Goal: Information Seeking & Learning: Compare options

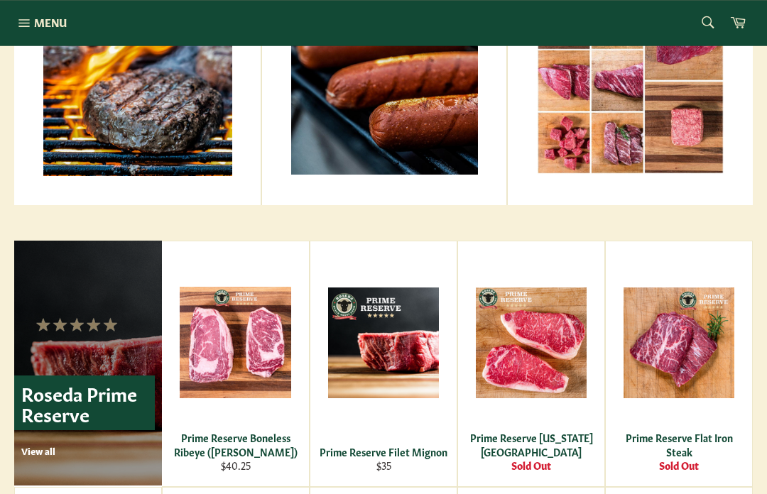
scroll to position [693, 0]
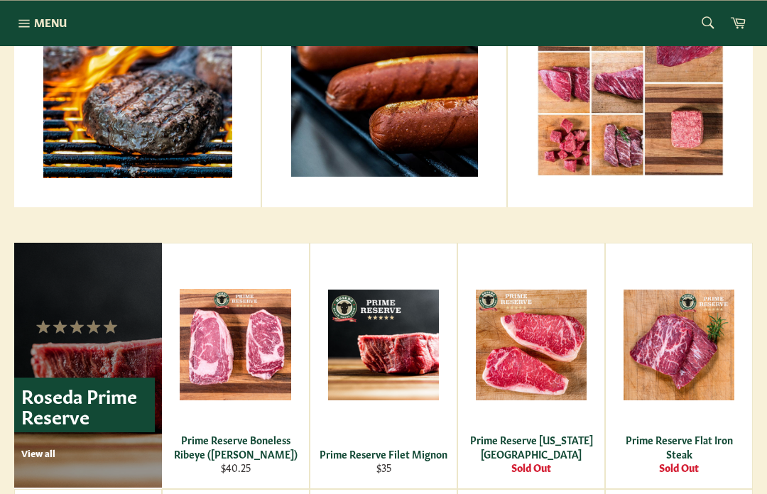
click at [68, 106] on link "Signature Dry-Aged Burgers View all" at bounding box center [137, 35] width 246 height 344
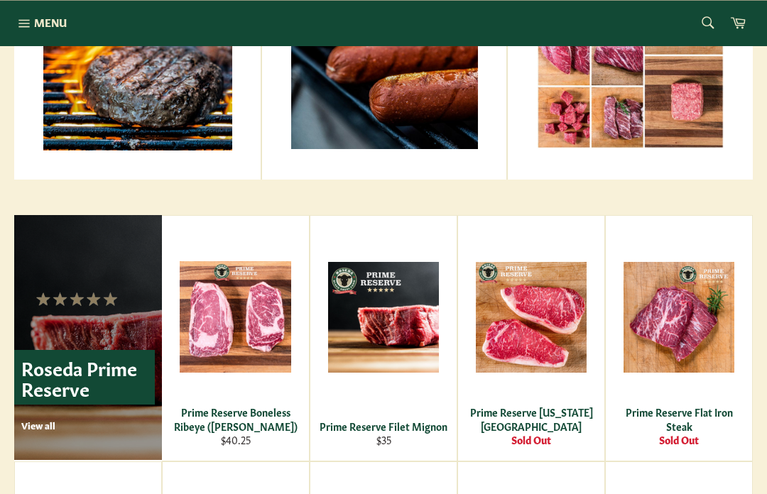
scroll to position [721, 0]
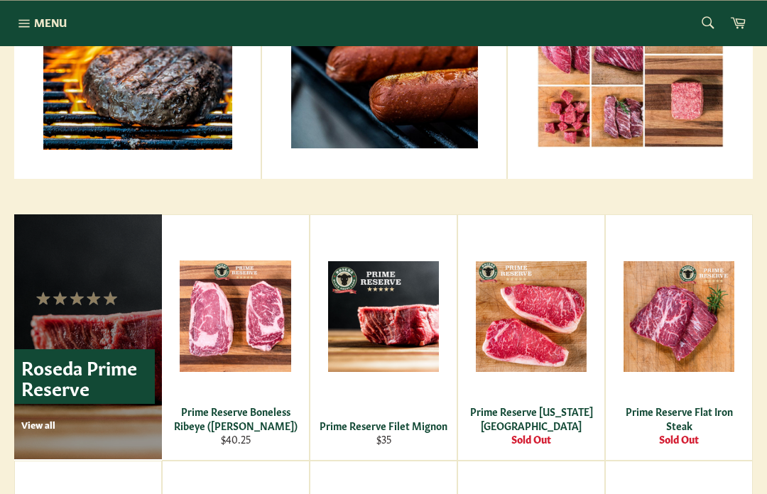
click at [554, 336] on span "View" at bounding box center [531, 339] width 91 height 36
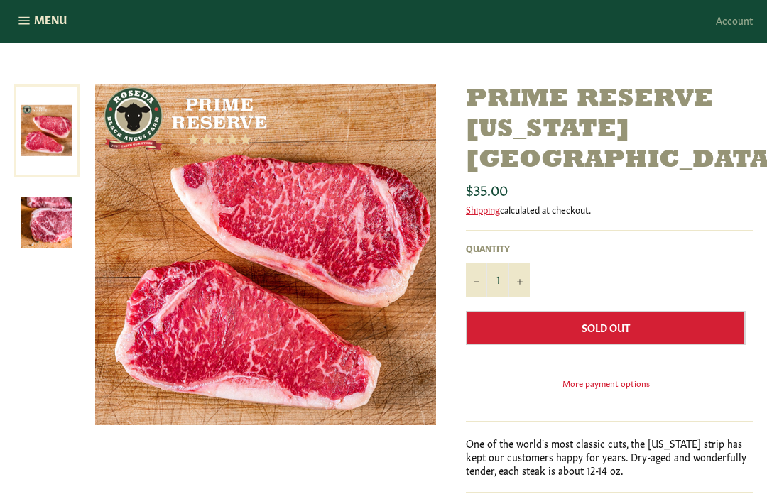
scroll to position [130, 0]
click at [32, 136] on link at bounding box center [46, 131] width 65 height 92
click at [42, 133] on link at bounding box center [46, 131] width 65 height 92
click at [33, 229] on img at bounding box center [46, 223] width 51 height 51
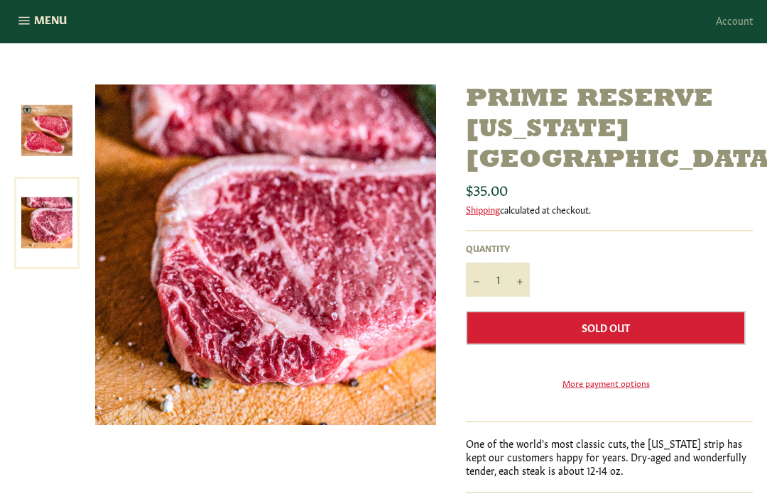
scroll to position [131, 0]
click at [37, 126] on img at bounding box center [46, 130] width 51 height 51
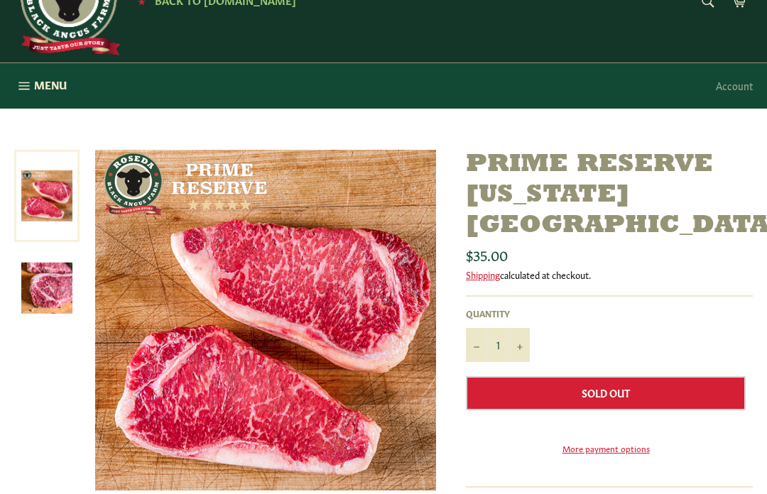
scroll to position [0, 0]
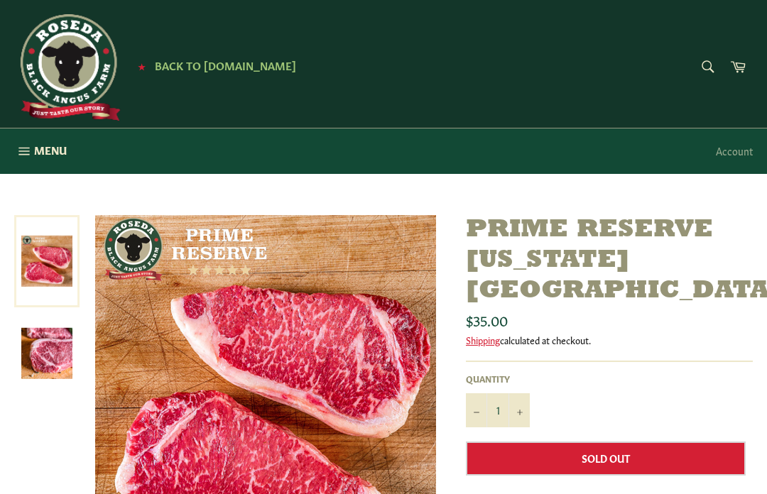
click at [34, 158] on span "Menu" at bounding box center [50, 150] width 33 height 15
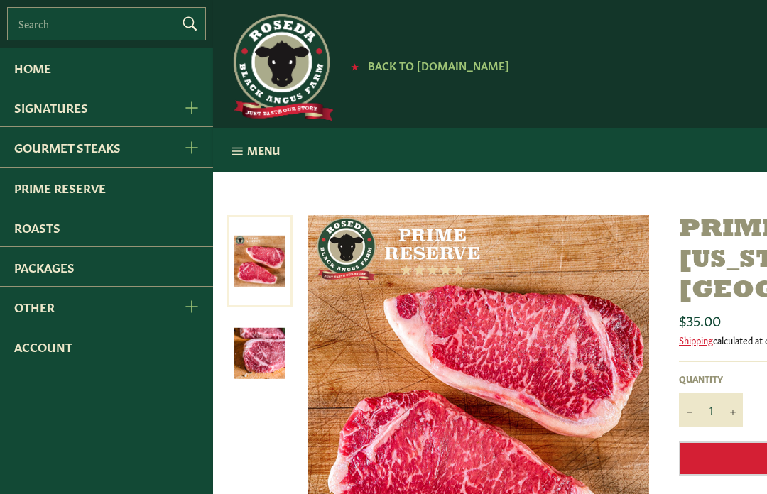
click at [35, 166] on link "Gourmet Steaks" at bounding box center [84, 146] width 168 height 39
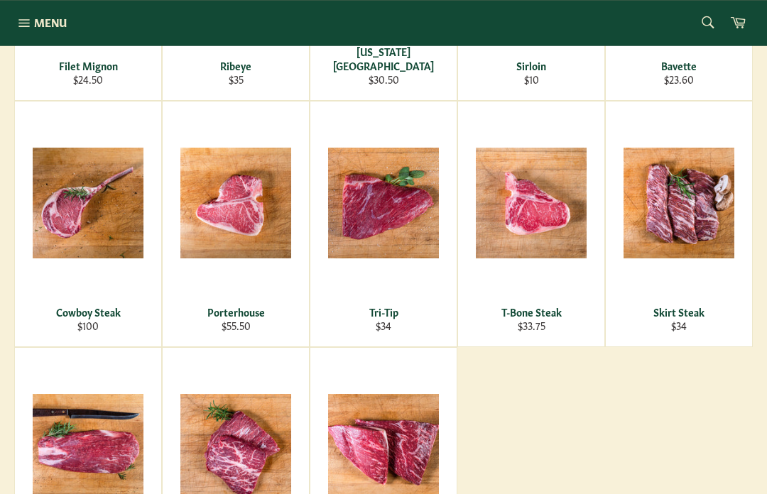
scroll to position [424, 0]
click at [545, 231] on span "View" at bounding box center [531, 226] width 91 height 36
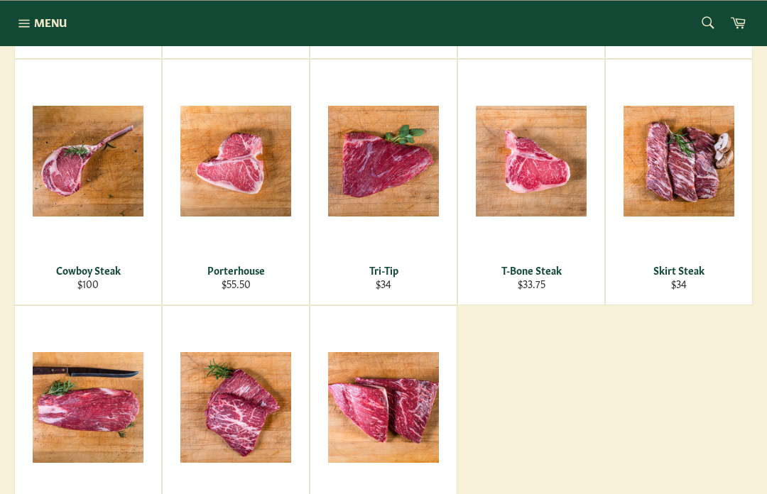
scroll to position [464, 0]
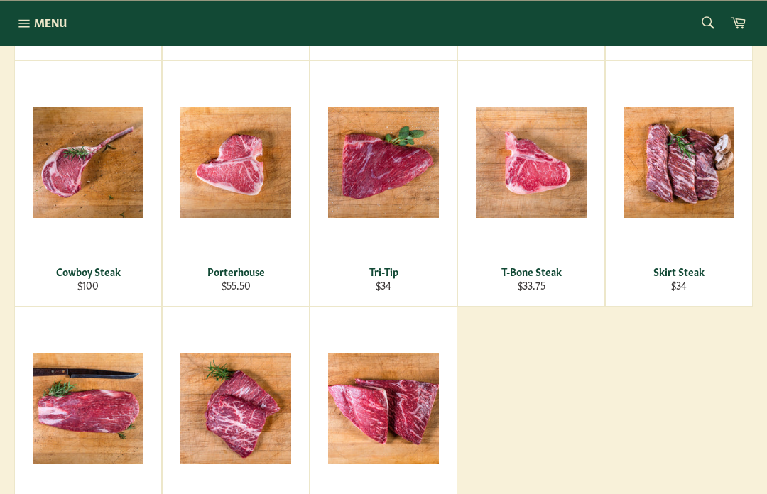
click at [53, 173] on span "View" at bounding box center [88, 186] width 91 height 36
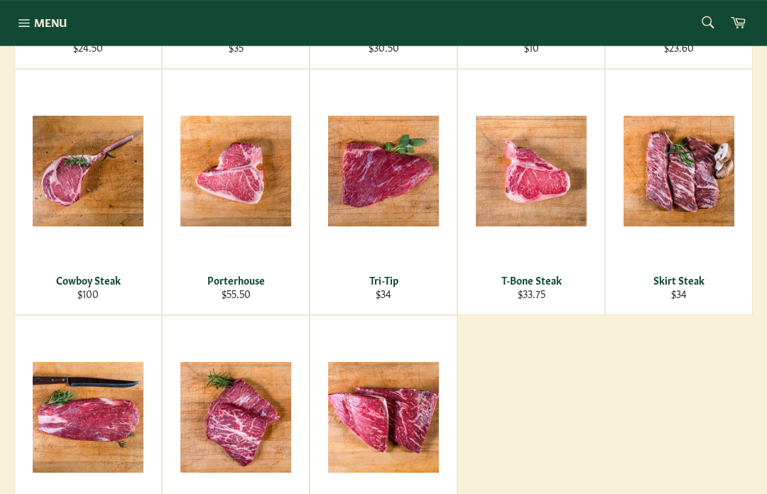
scroll to position [453, 0]
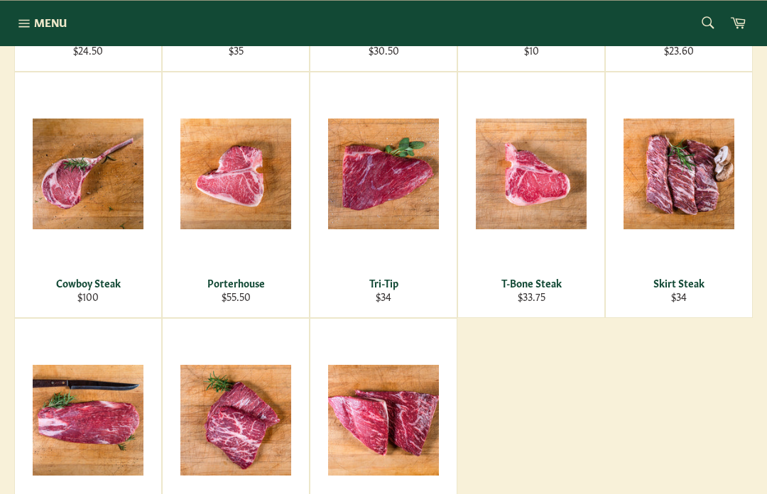
click at [212, 179] on span "View" at bounding box center [235, 197] width 91 height 36
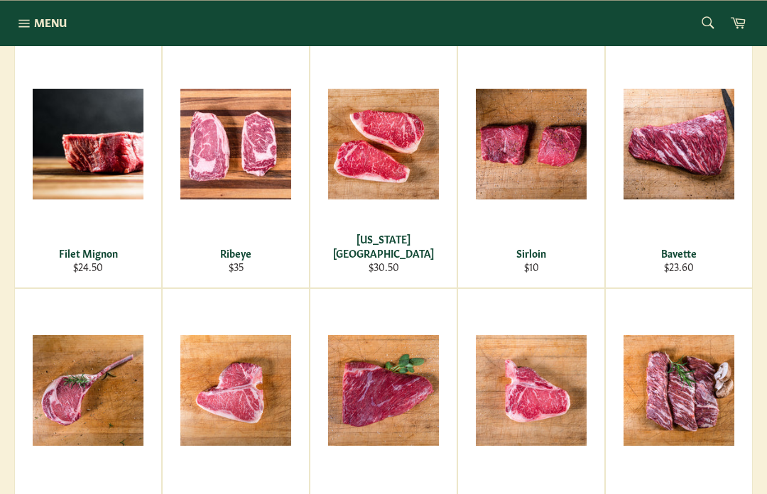
scroll to position [236, 0]
click at [73, 155] on span "View" at bounding box center [88, 168] width 91 height 36
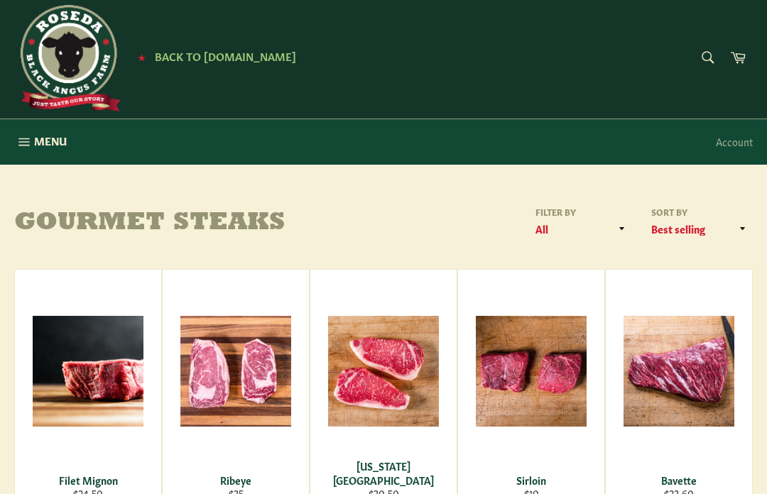
scroll to position [0, 0]
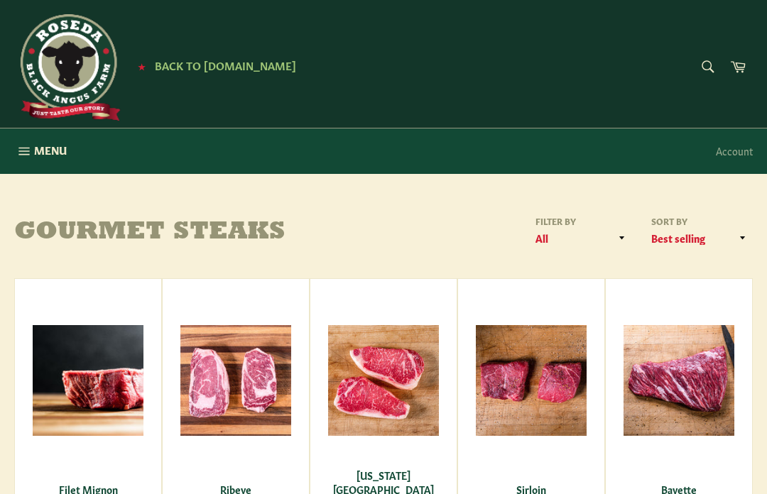
click at [45, 150] on span "Menu" at bounding box center [50, 150] width 33 height 15
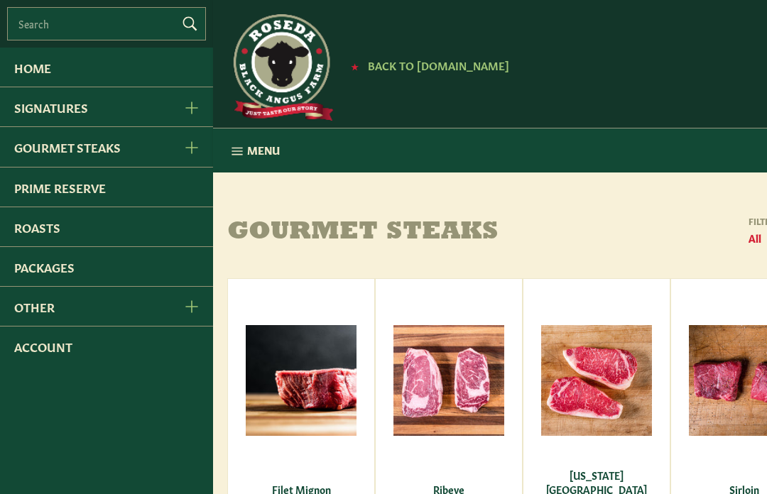
click at [37, 278] on link "Packages" at bounding box center [106, 266] width 213 height 39
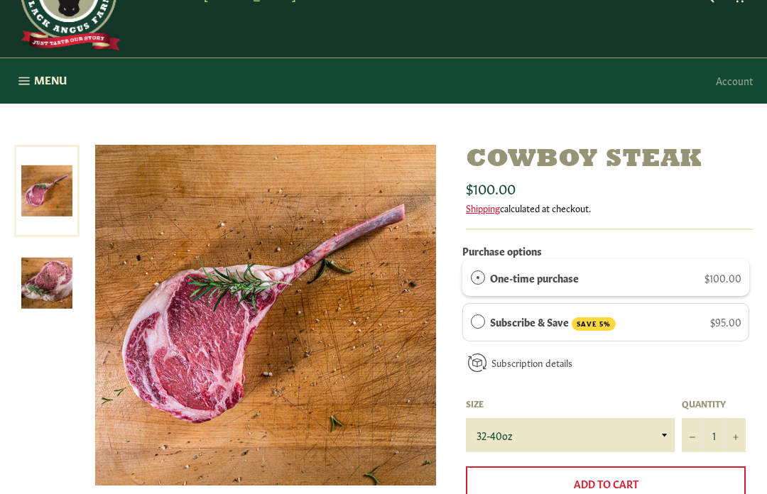
scroll to position [71, 0]
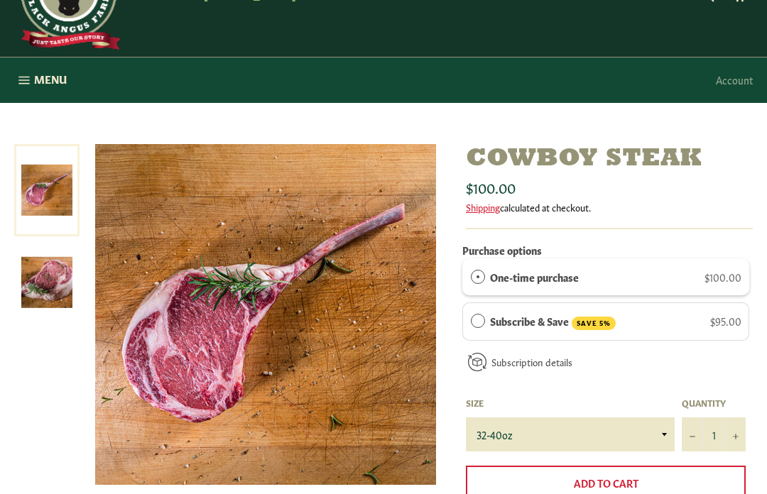
click at [31, 286] on img at bounding box center [46, 282] width 51 height 51
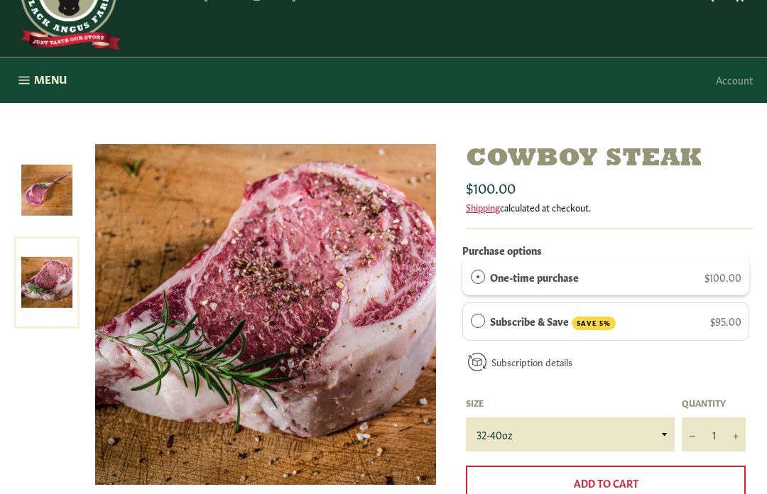
click at [31, 191] on img at bounding box center [46, 190] width 51 height 51
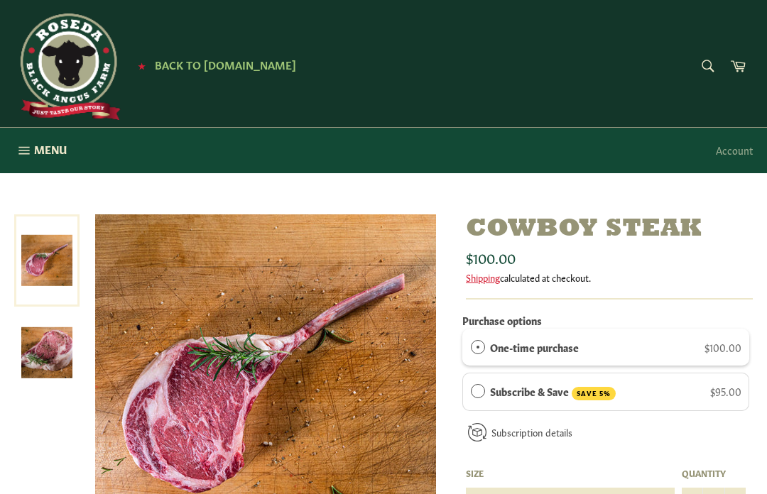
scroll to position [0, 0]
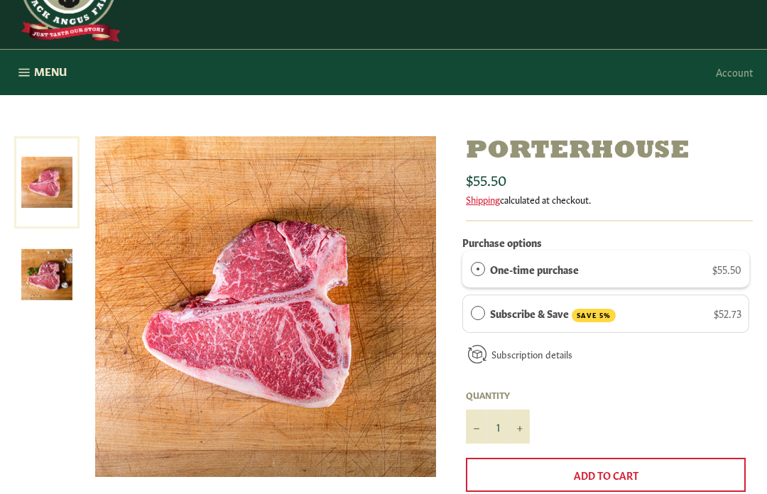
scroll to position [92, 0]
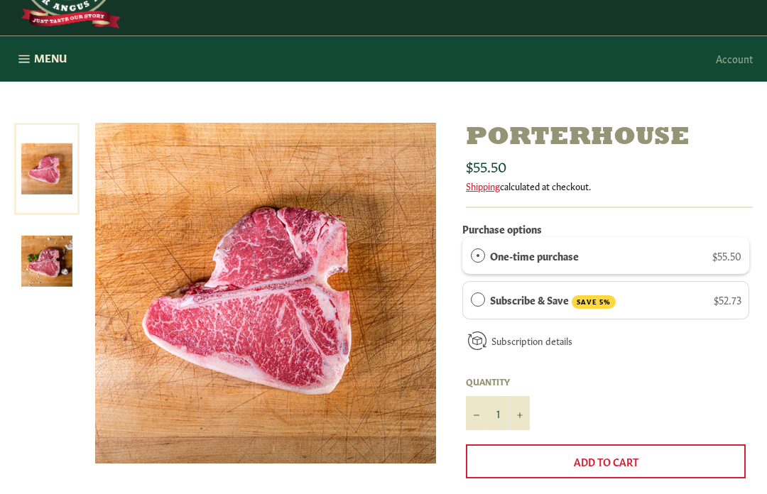
click at [26, 270] on img at bounding box center [46, 261] width 51 height 51
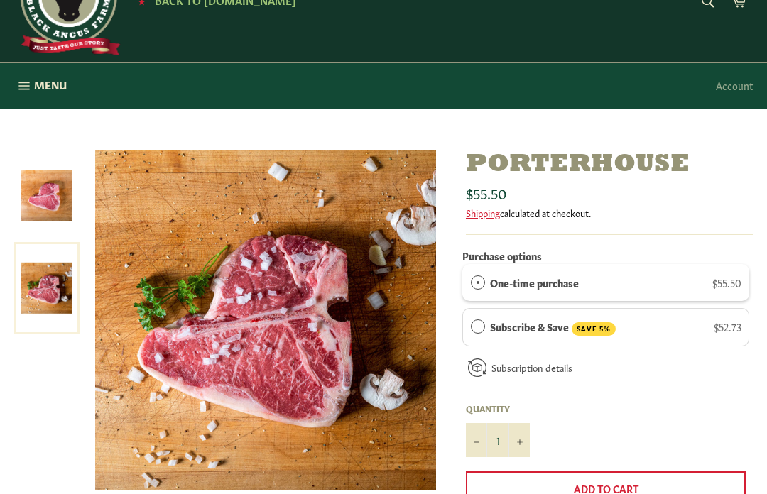
scroll to position [0, 0]
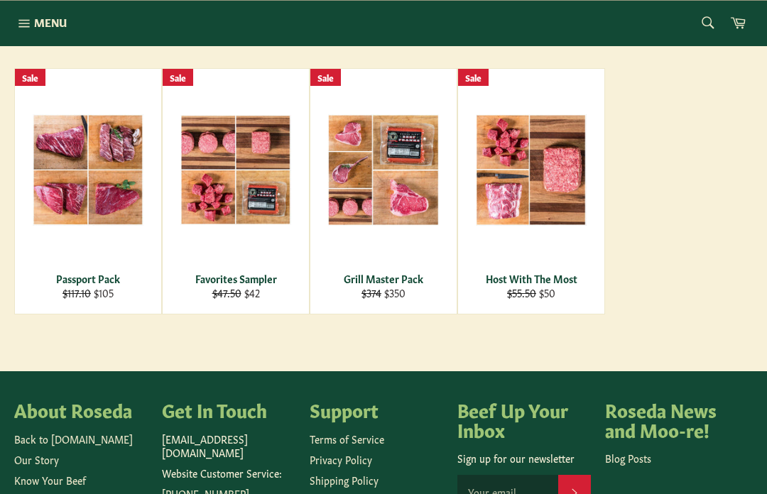
scroll to position [214, 0]
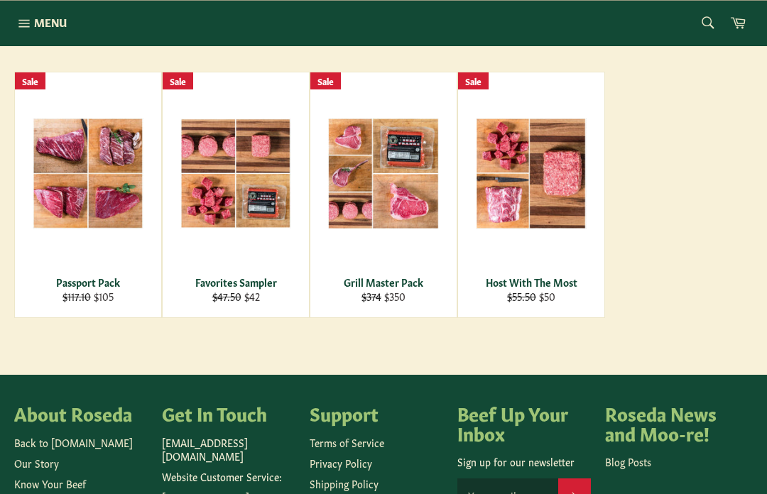
click at [67, 190] on span "View" at bounding box center [88, 196] width 91 height 36
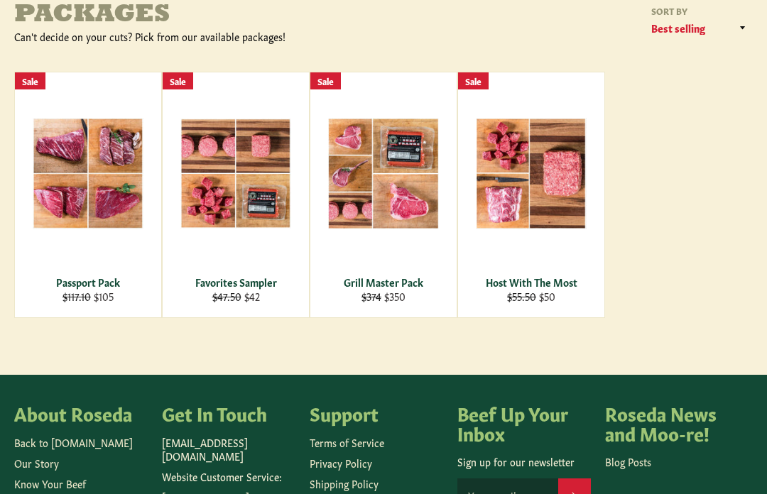
scroll to position [263, 0]
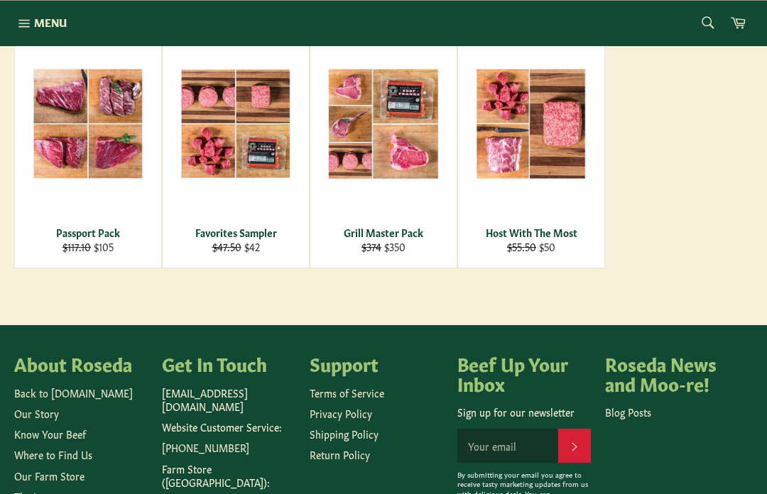
click at [558, 151] on div "View" at bounding box center [531, 145] width 146 height 245
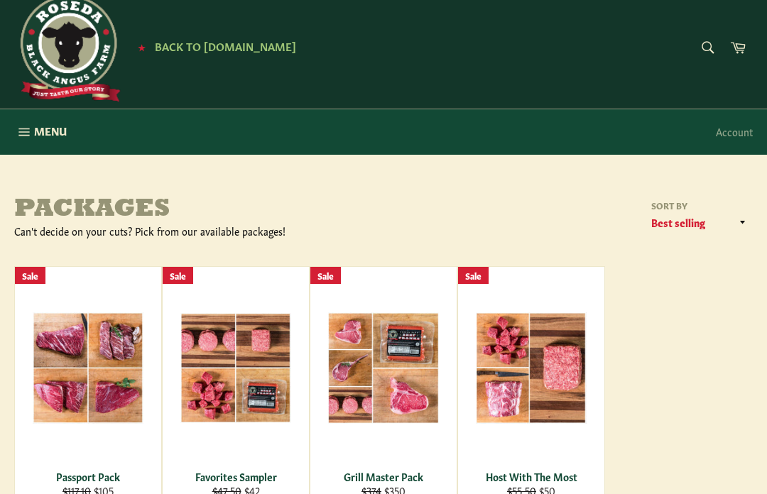
scroll to position [0, 0]
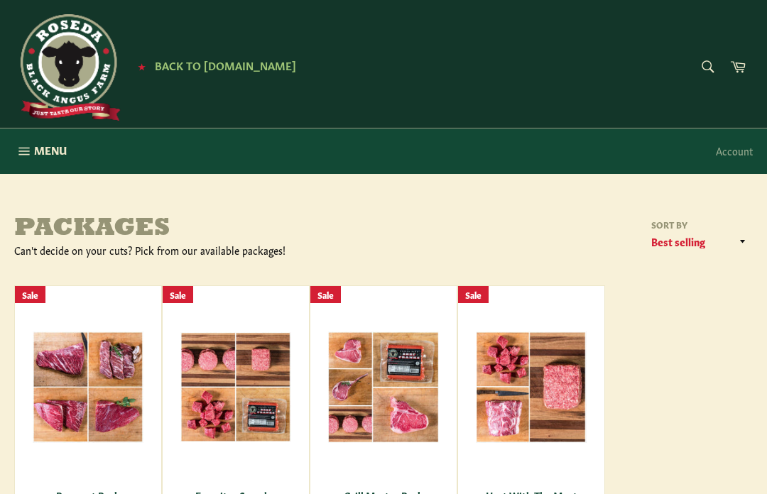
click at [40, 149] on span "Menu" at bounding box center [50, 150] width 33 height 15
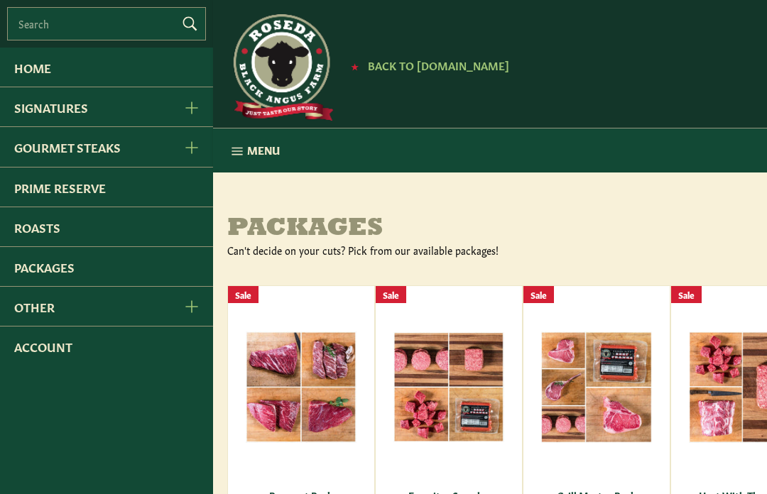
click at [45, 120] on link "Signatures" at bounding box center [84, 106] width 168 height 39
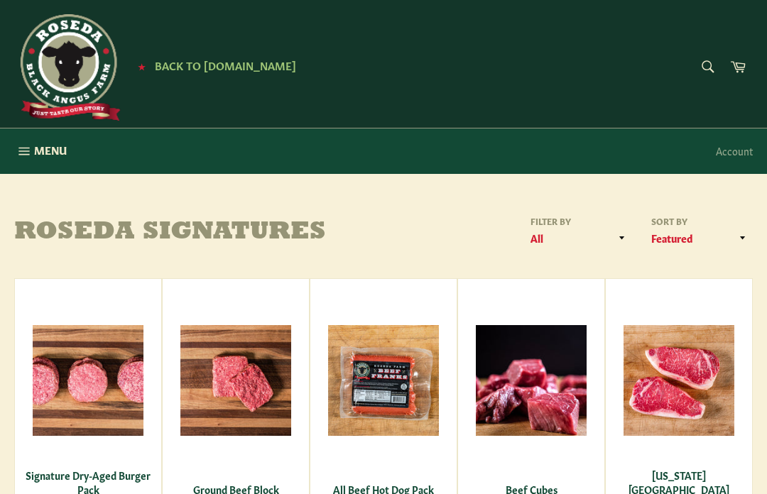
click at [25, 154] on icon "button" at bounding box center [24, 151] width 16 height 16
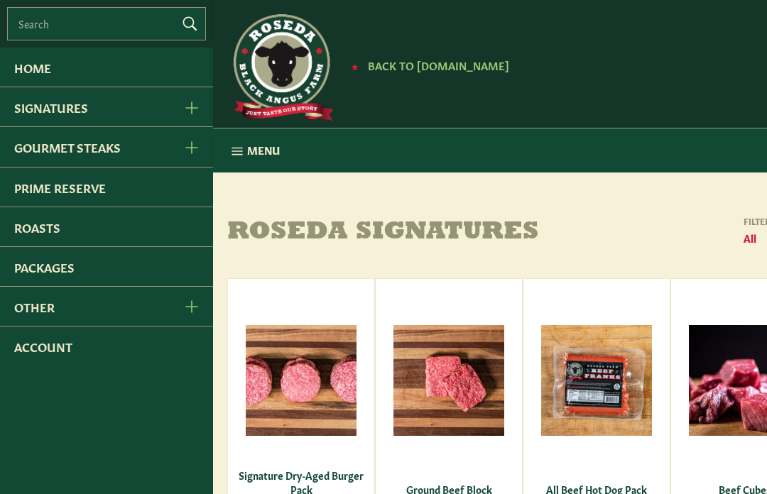
click at [32, 241] on link "Roasts" at bounding box center [106, 226] width 213 height 39
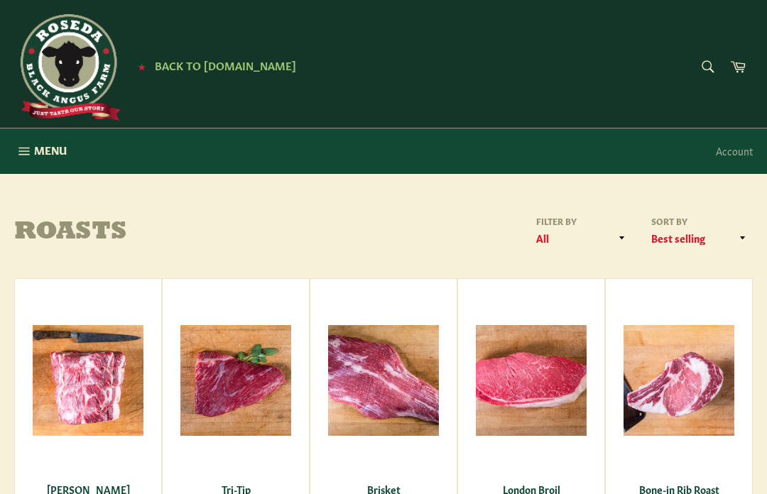
click at [35, 155] on span "Menu" at bounding box center [50, 150] width 33 height 15
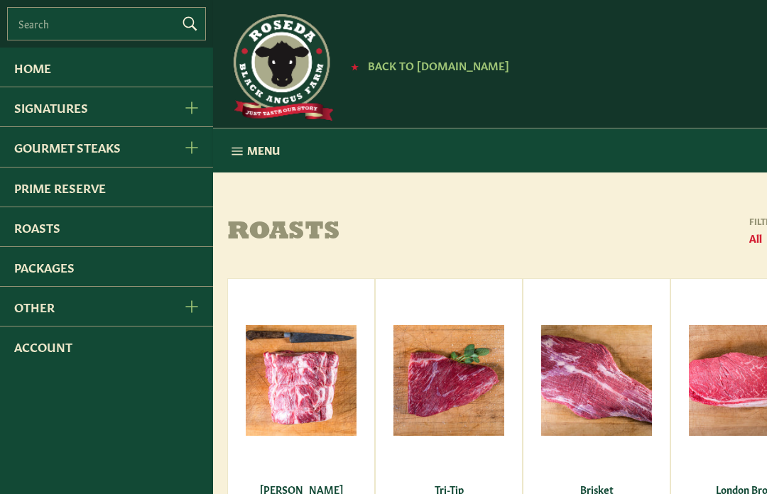
click at [31, 197] on link "Prime Reserve" at bounding box center [106, 187] width 213 height 39
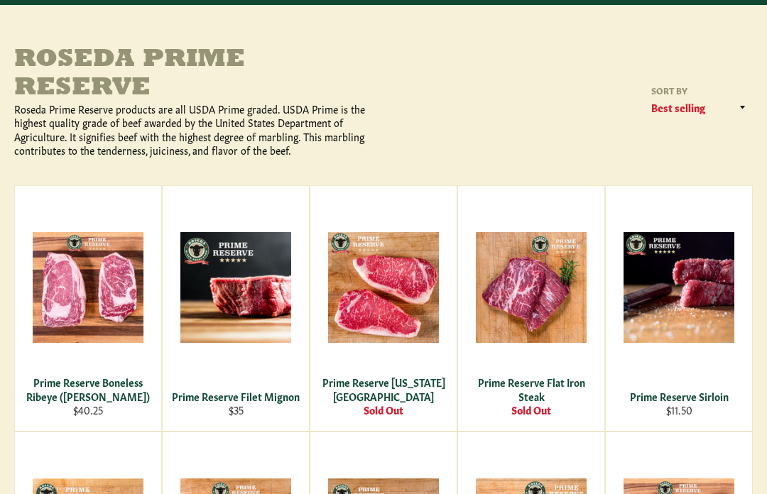
scroll to position [170, 0]
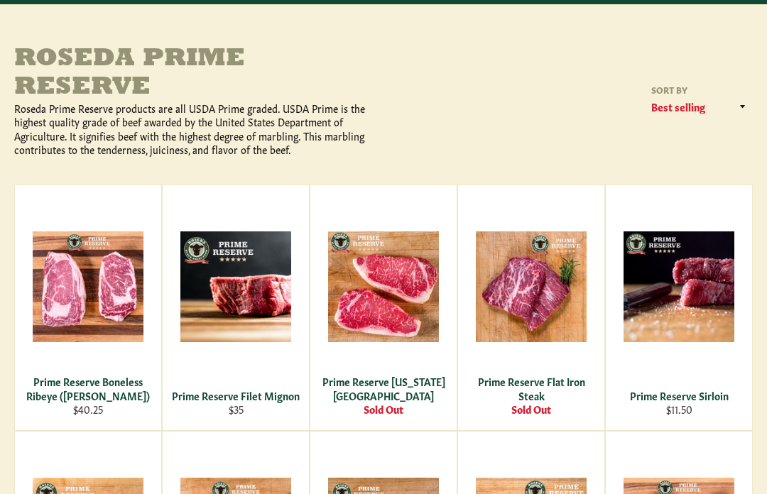
click at [245, 305] on span "View" at bounding box center [235, 310] width 91 height 36
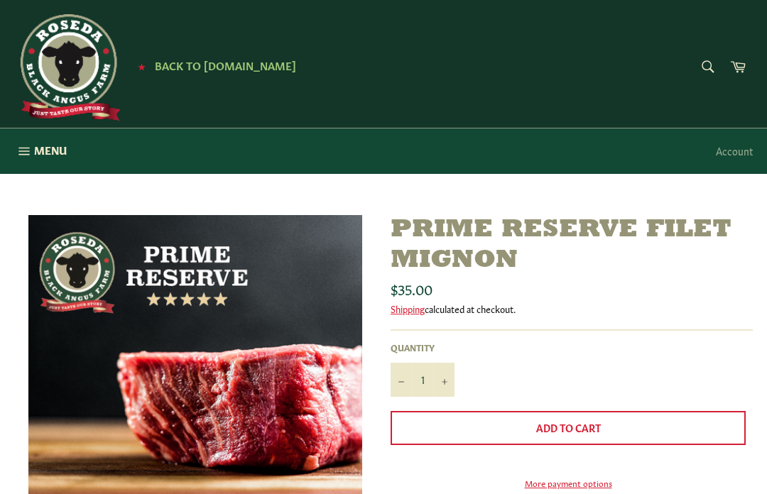
click at [27, 155] on icon "button" at bounding box center [24, 151] width 16 height 16
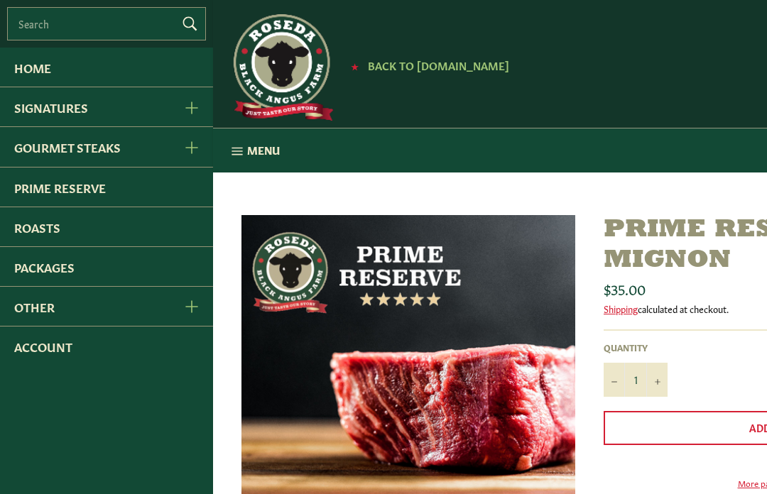
click at [75, 239] on link "Roasts" at bounding box center [106, 226] width 213 height 39
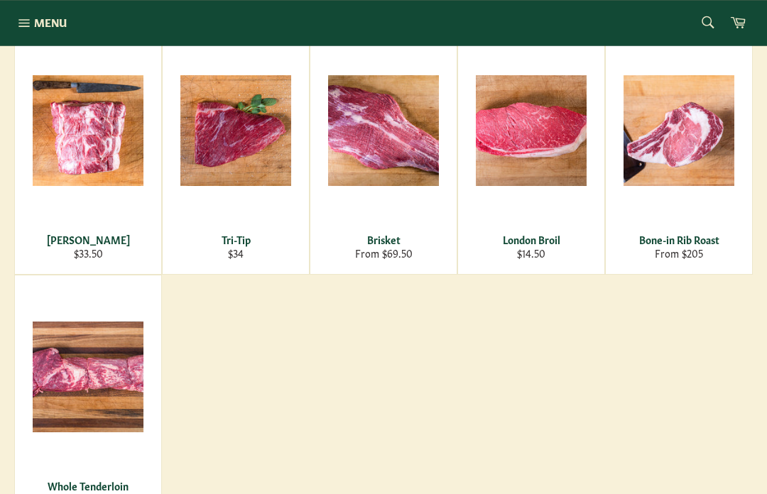
scroll to position [250, 0]
click at [543, 158] on div "View" at bounding box center [531, 151] width 146 height 245
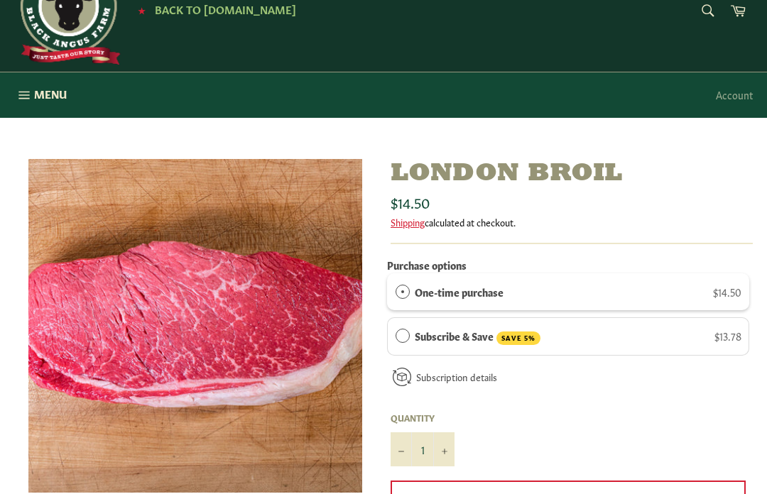
scroll to position [55, 0]
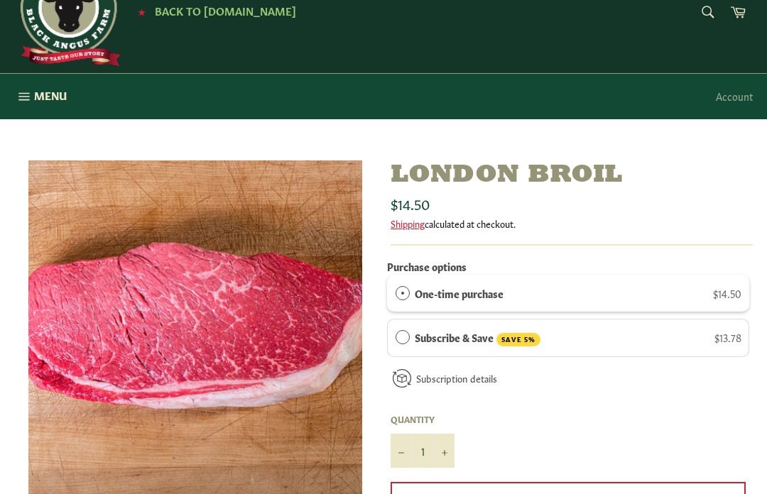
click at [32, 106] on button "Menu Site navigation" at bounding box center [40, 96] width 81 height 45
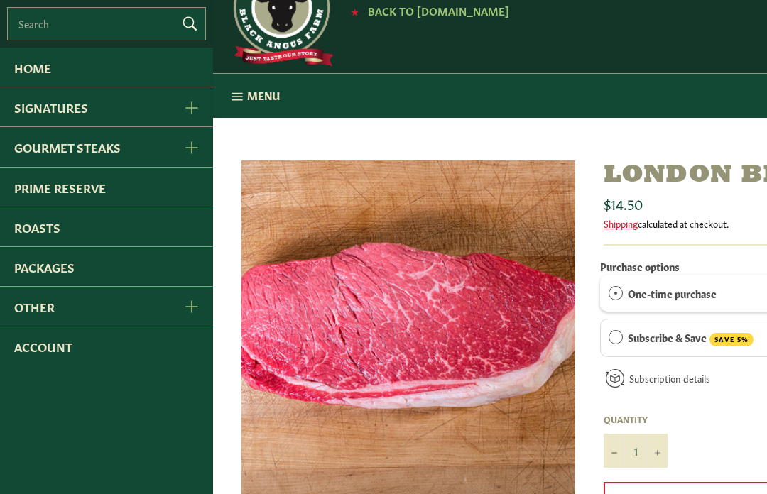
click at [24, 115] on link "Signatures" at bounding box center [84, 106] width 168 height 39
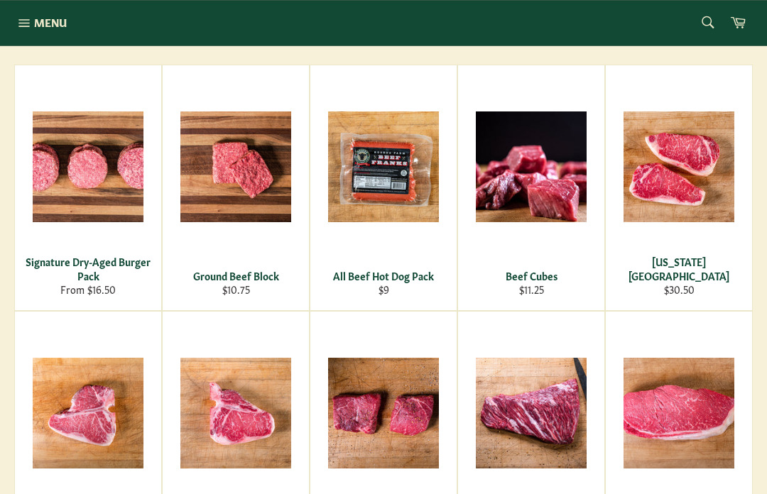
scroll to position [223, 0]
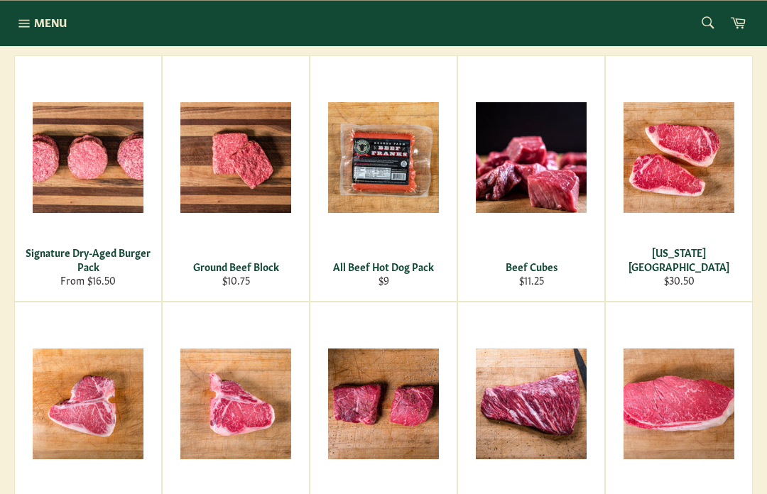
click at [77, 177] on span "View" at bounding box center [88, 181] width 91 height 36
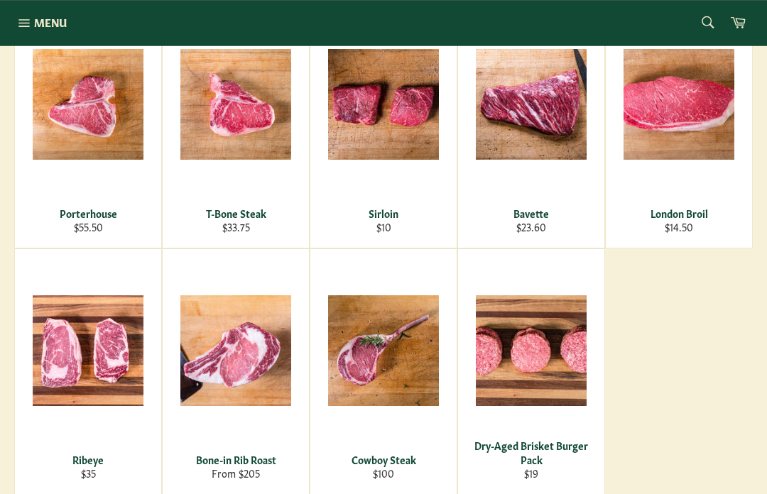
scroll to position [523, 0]
click at [554, 377] on div "View" at bounding box center [531, 371] width 146 height 245
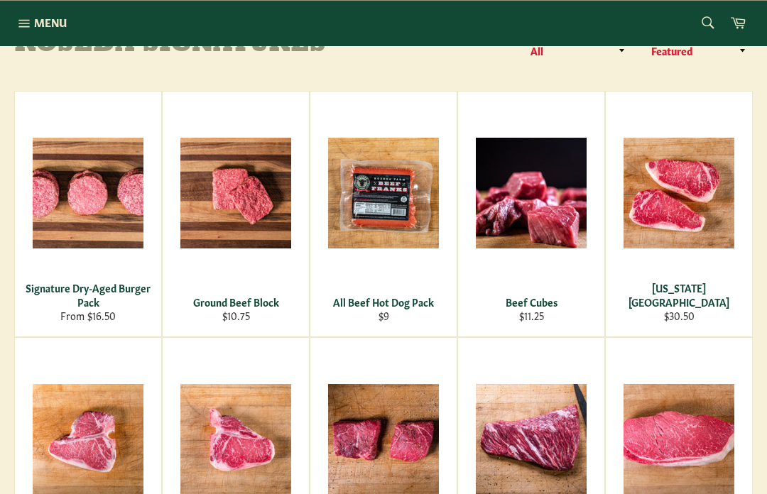
scroll to position [179, 0]
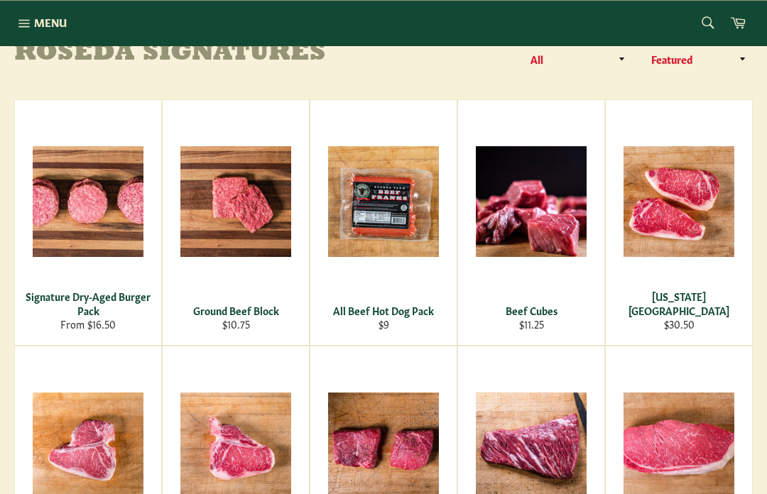
click at [119, 207] on span "View" at bounding box center [88, 225] width 91 height 36
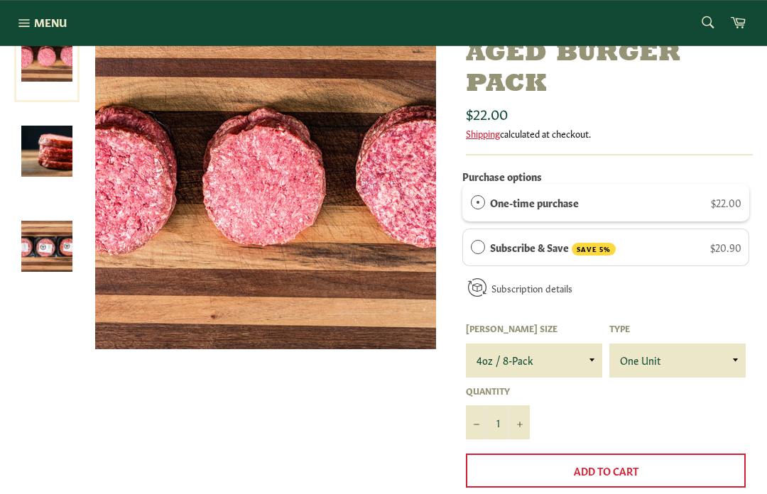
scroll to position [207, 0]
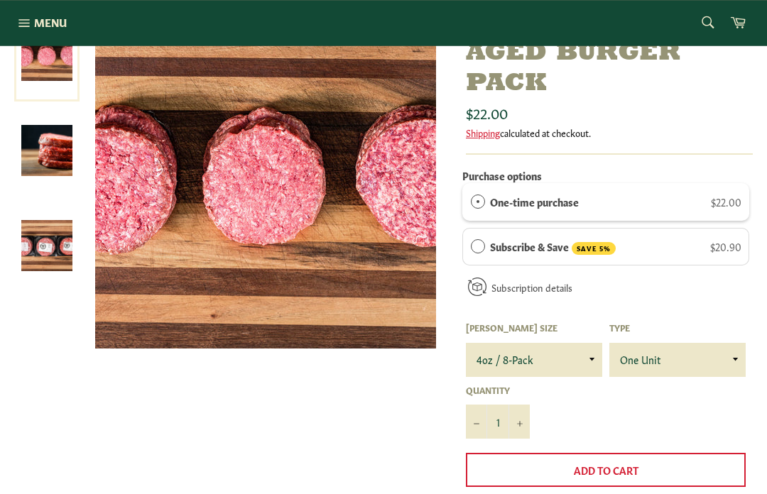
click at [40, 157] on img at bounding box center [46, 151] width 51 height 51
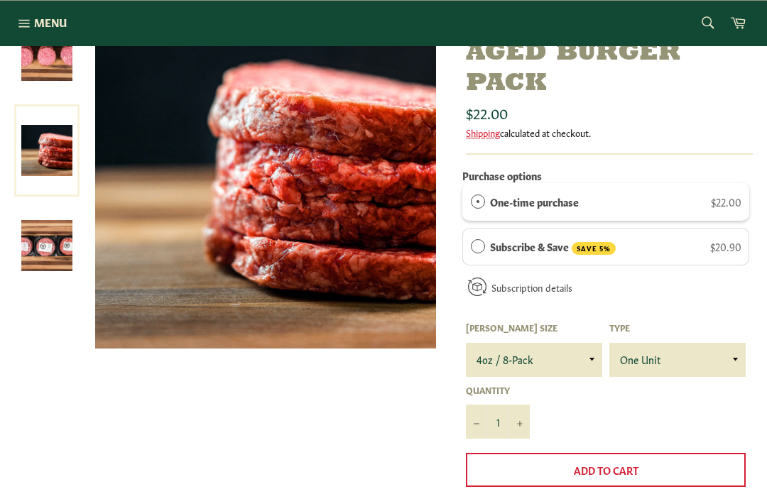
click at [37, 241] on img at bounding box center [46, 245] width 51 height 51
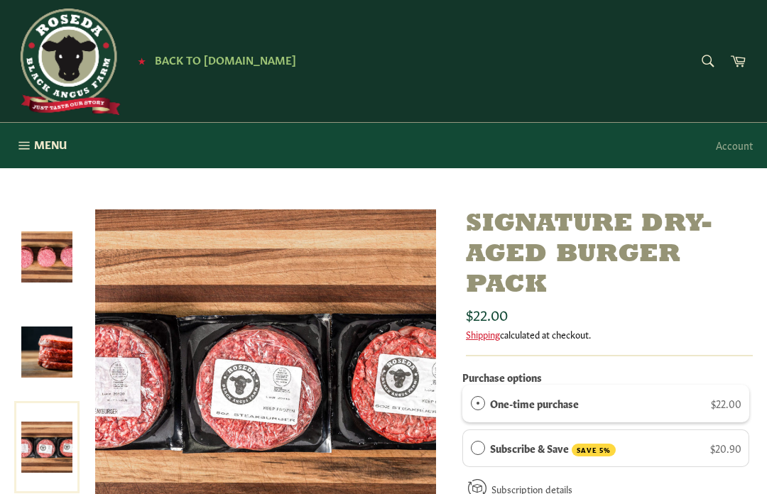
scroll to position [4, 0]
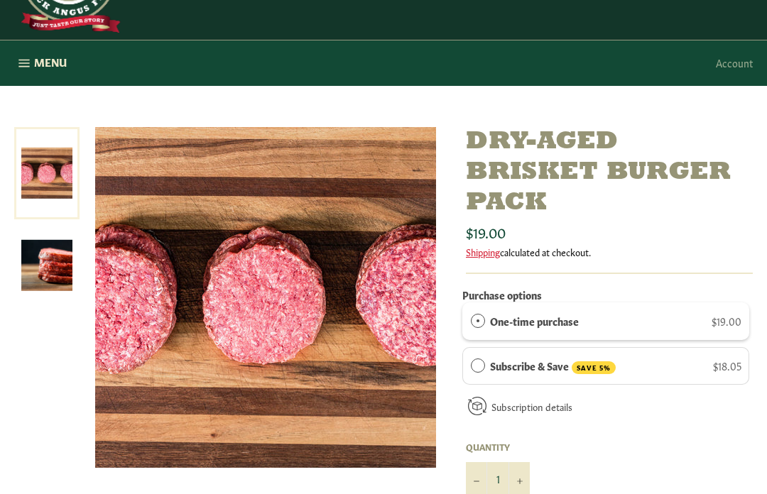
click at [312, 367] on img at bounding box center [265, 298] width 341 height 341
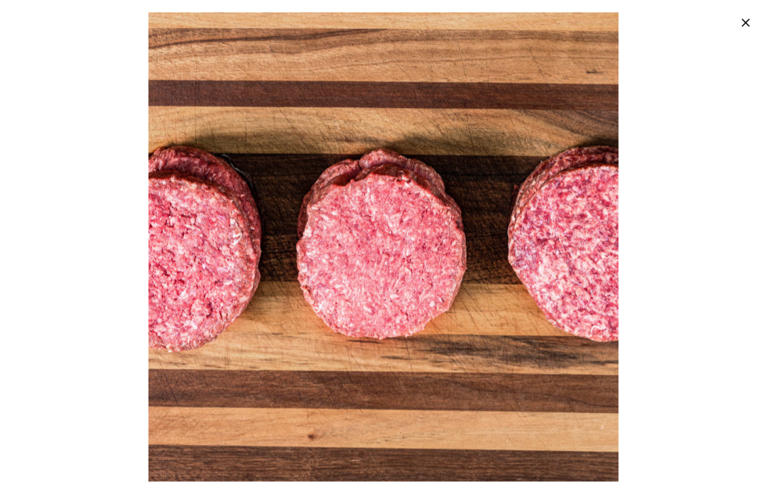
click at [414, 317] on img at bounding box center [382, 246] width 469 height 469
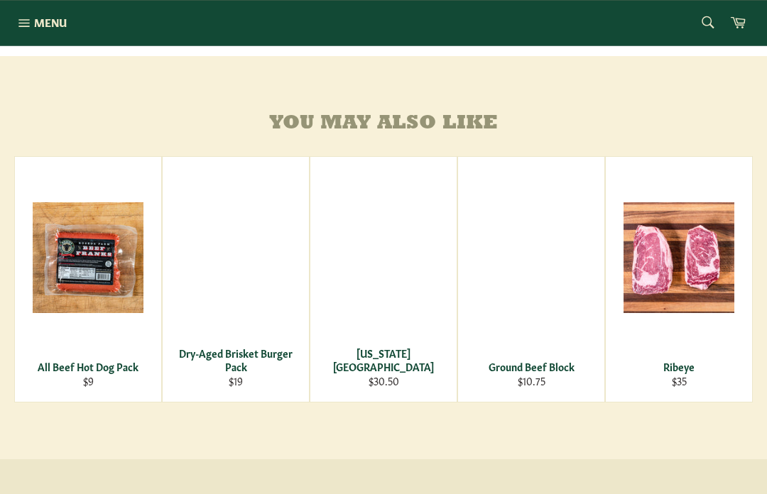
scroll to position [892, 0]
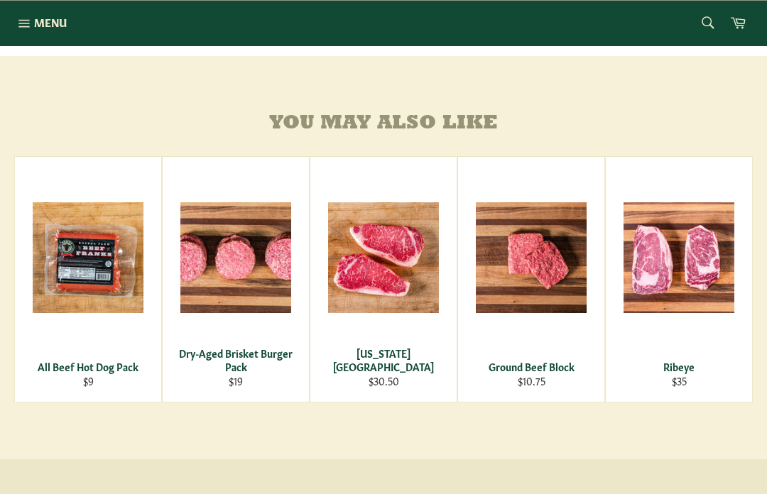
click at [244, 299] on span "View" at bounding box center [235, 281] width 91 height 36
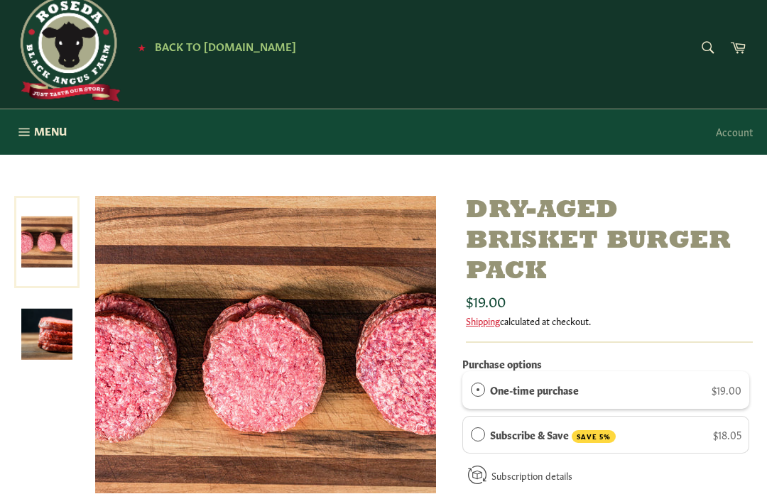
scroll to position [19, 0]
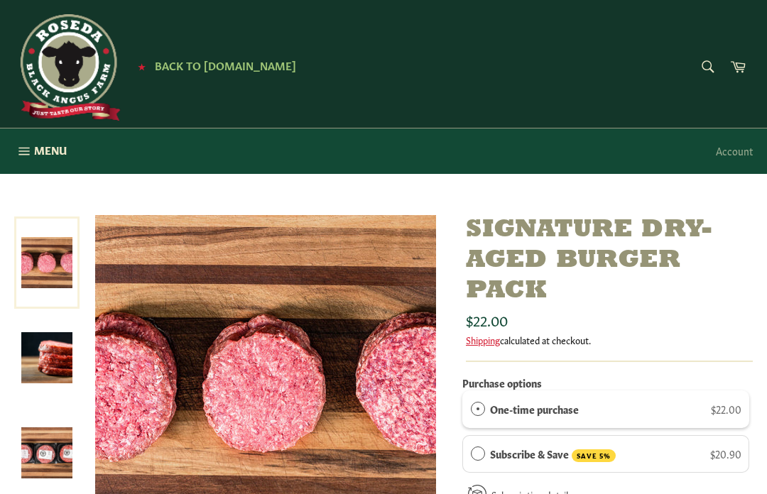
click at [28, 154] on icon "button" at bounding box center [24, 151] width 16 height 16
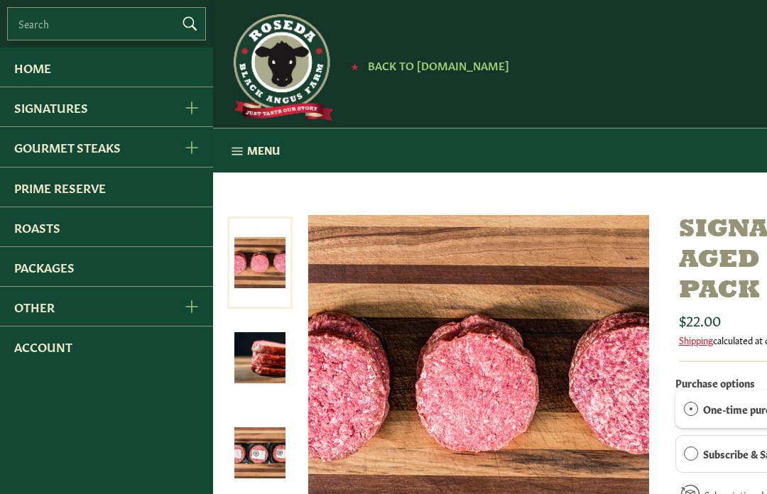
click at [33, 241] on link "Roasts" at bounding box center [106, 226] width 213 height 39
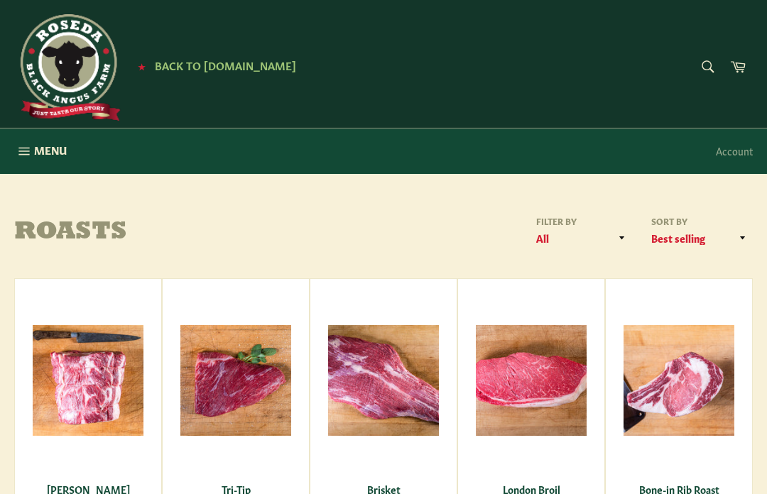
click at [33, 154] on button "Menu Site navigation" at bounding box center [40, 151] width 81 height 45
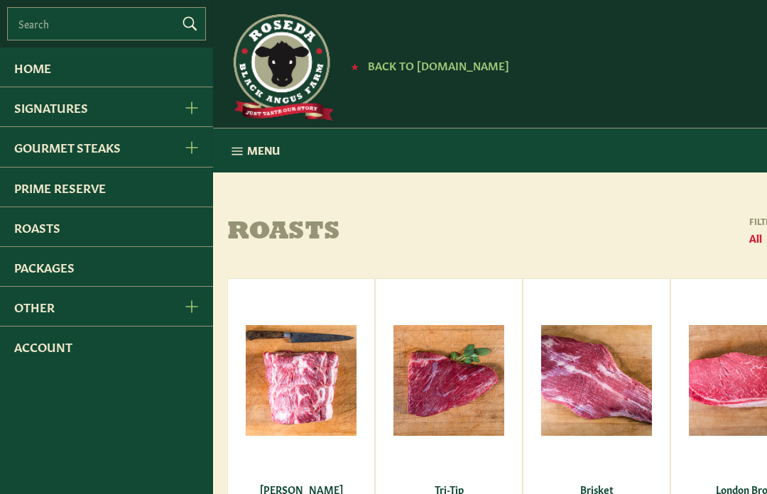
click at [26, 277] on link "Packages" at bounding box center [106, 266] width 213 height 39
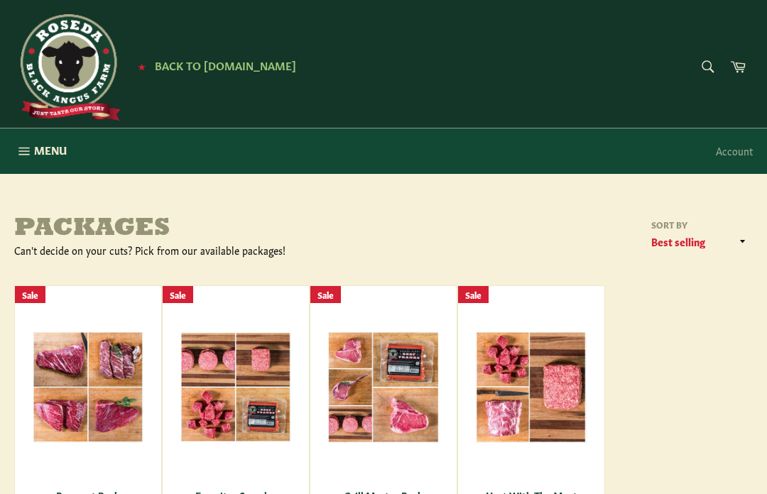
click at [36, 152] on span "Menu" at bounding box center [50, 150] width 33 height 15
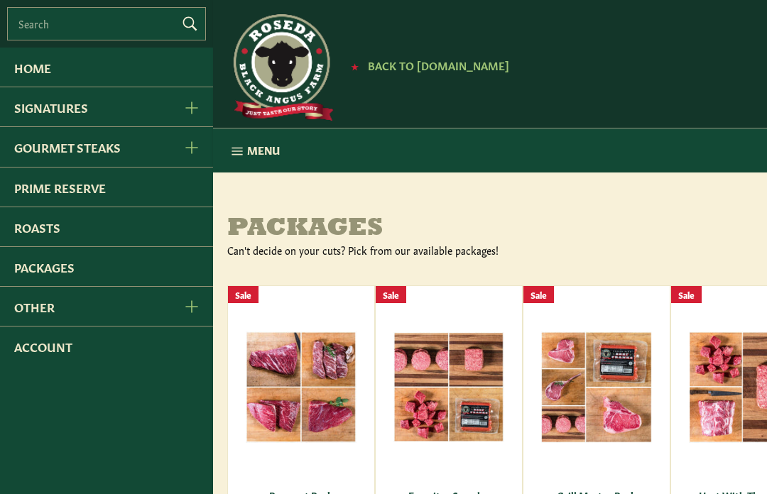
click at [35, 194] on link "Prime Reserve" at bounding box center [106, 187] width 213 height 39
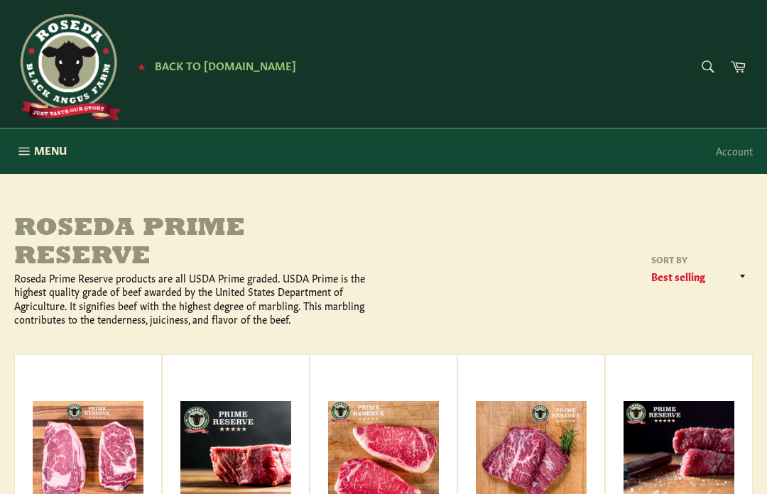
click at [30, 157] on icon "button" at bounding box center [24, 151] width 16 height 16
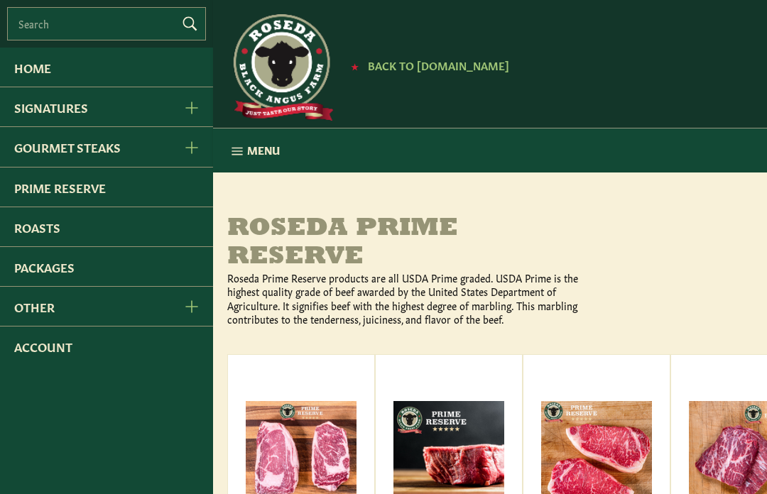
click at [27, 234] on link "Roasts" at bounding box center [106, 226] width 213 height 39
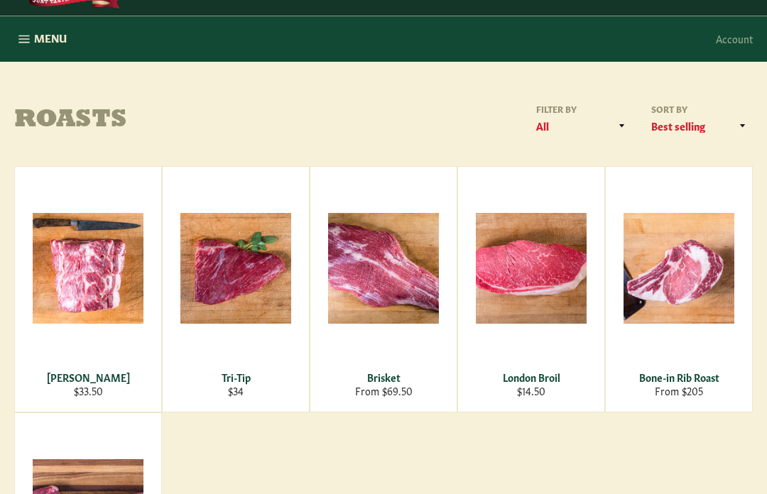
scroll to position [119, 0]
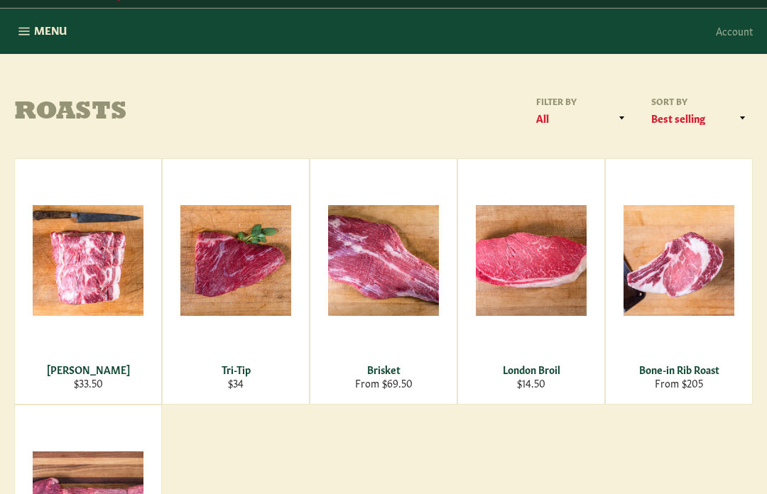
click at [689, 269] on span "View" at bounding box center [678, 284] width 91 height 36
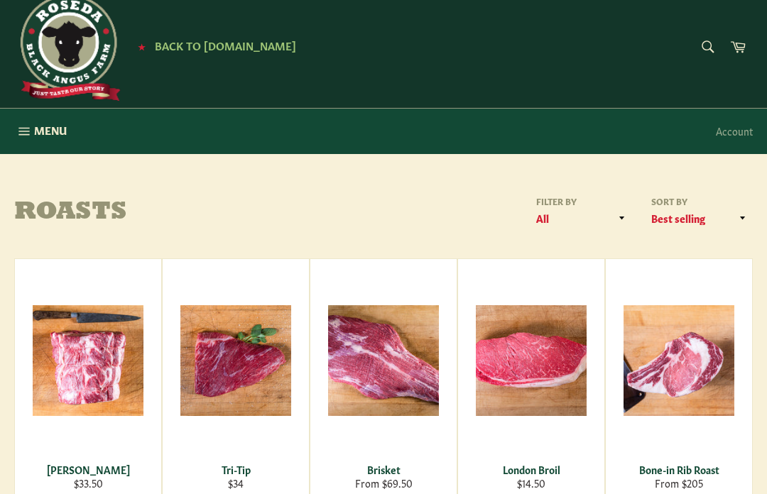
scroll to position [20, 0]
click at [73, 366] on span "View" at bounding box center [88, 384] width 91 height 36
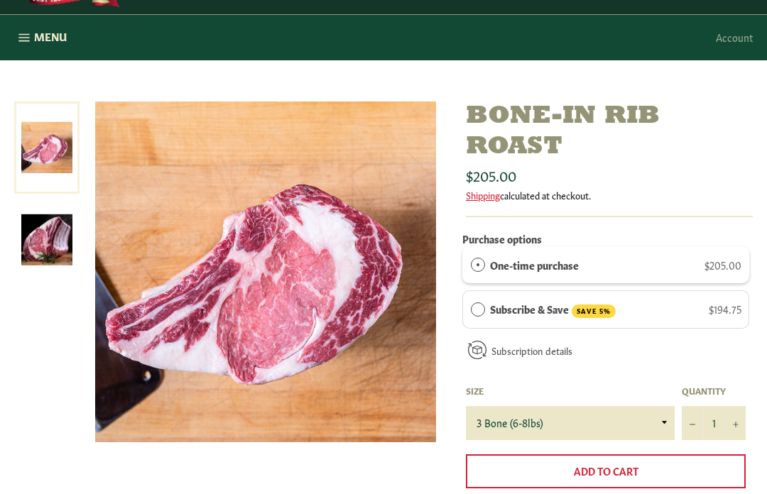
scroll to position [138, 0]
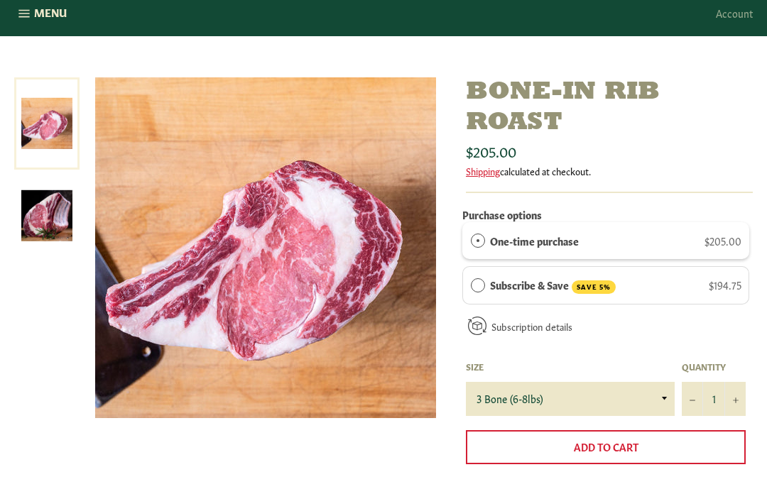
click at [39, 225] on img at bounding box center [46, 215] width 51 height 51
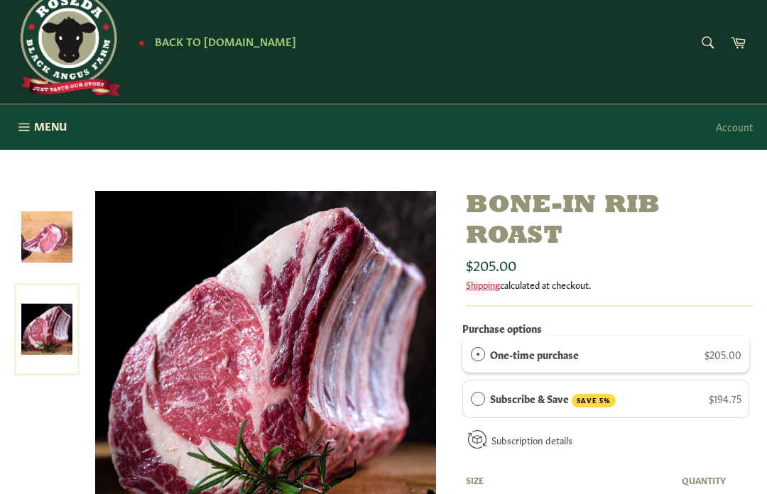
scroll to position [0, 0]
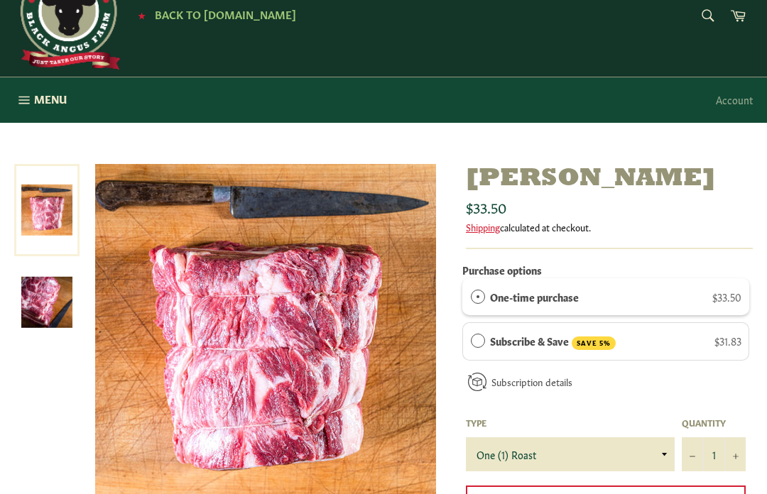
scroll to position [50, 0]
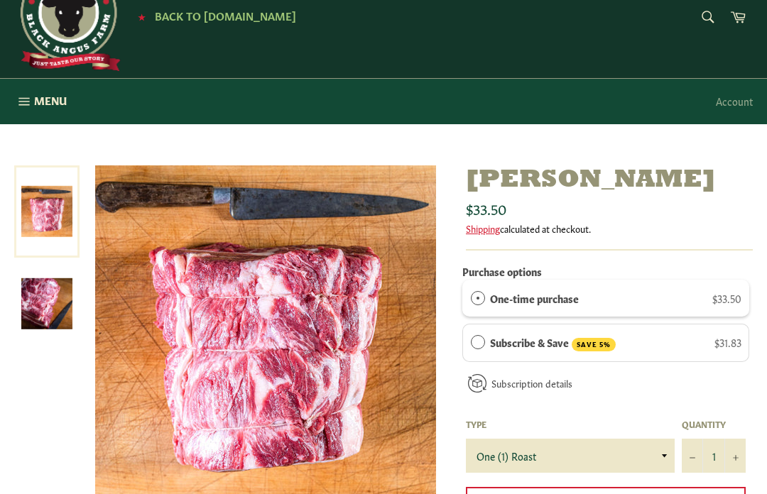
click at [54, 310] on img at bounding box center [46, 303] width 51 height 51
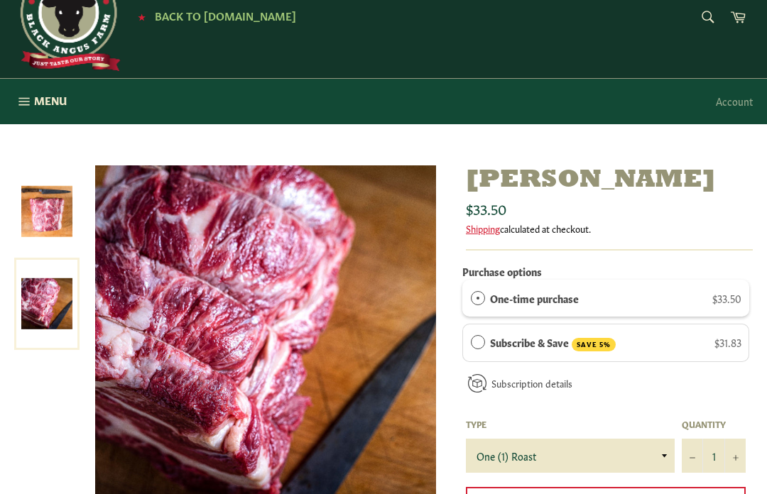
click at [138, 352] on img at bounding box center [265, 335] width 341 height 341
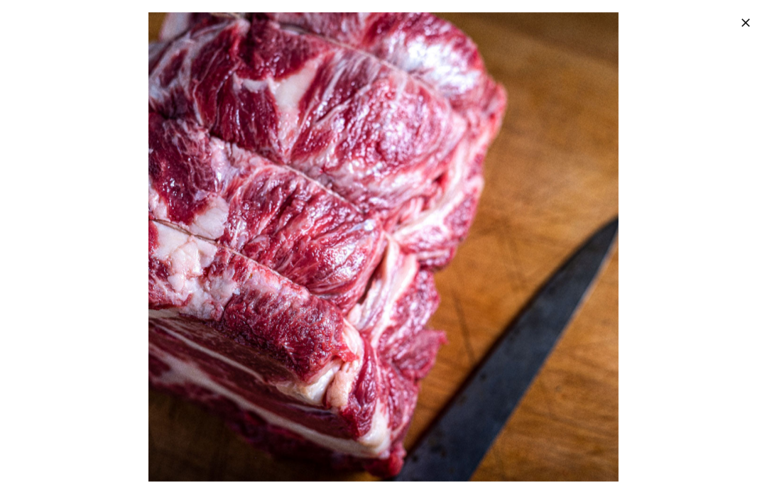
scroll to position [0, 0]
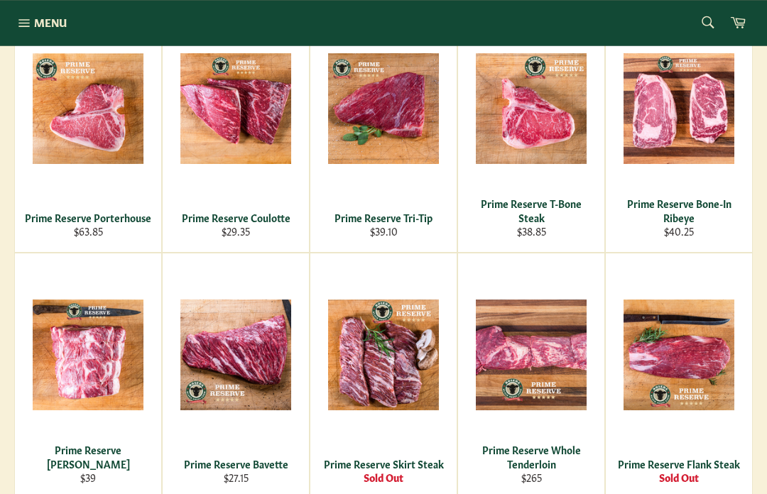
scroll to position [594, 0]
click at [549, 371] on span "View" at bounding box center [531, 378] width 91 height 36
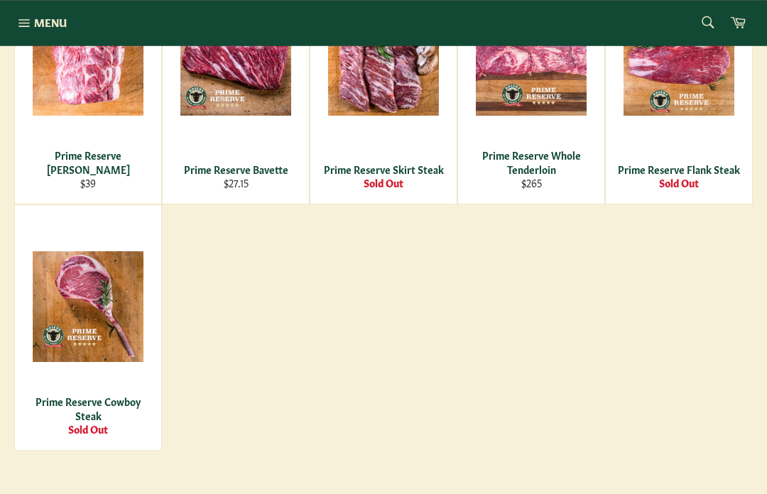
scroll to position [889, 0]
click at [60, 312] on span "View" at bounding box center [88, 330] width 91 height 36
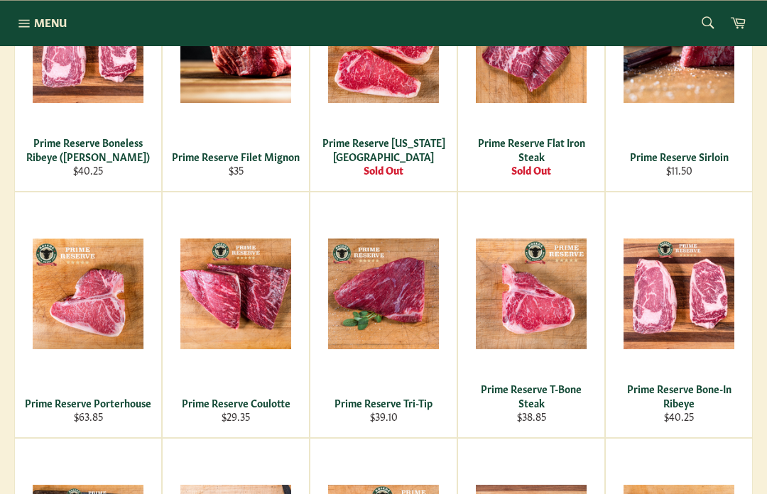
scroll to position [408, 0]
click at [547, 307] on span "View" at bounding box center [531, 318] width 91 height 36
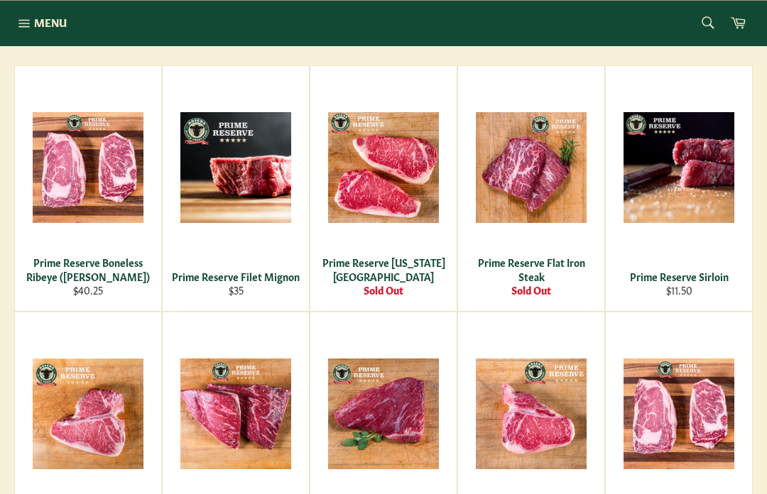
scroll to position [286, 0]
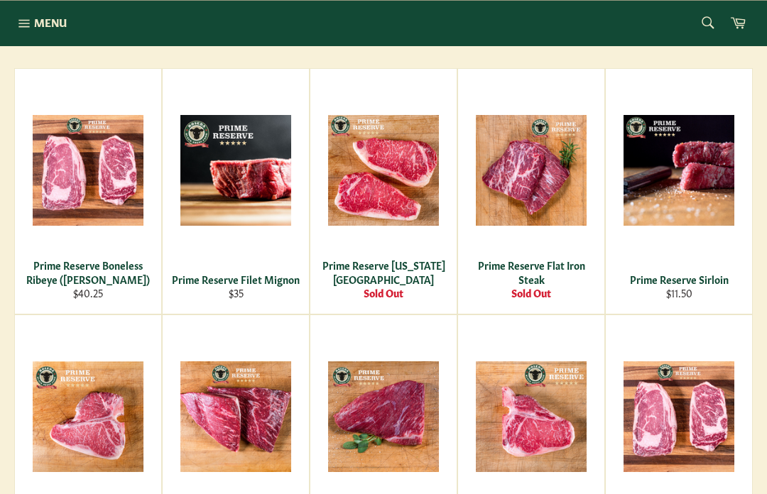
click at [226, 175] on span "View" at bounding box center [235, 193] width 91 height 36
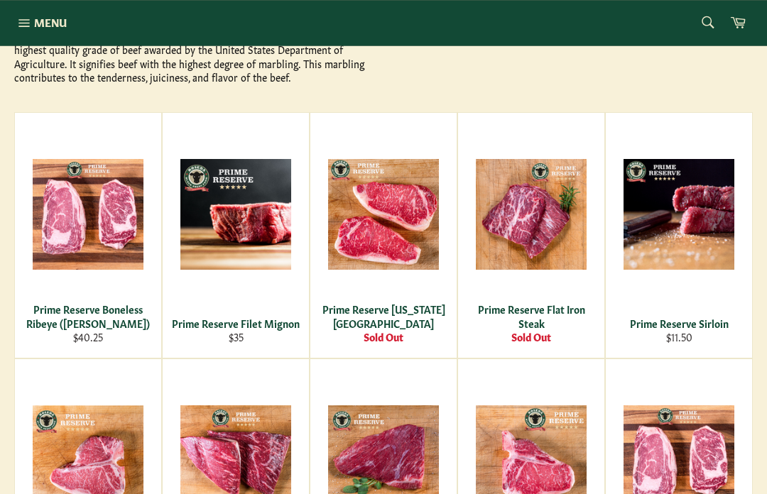
scroll to position [242, 0]
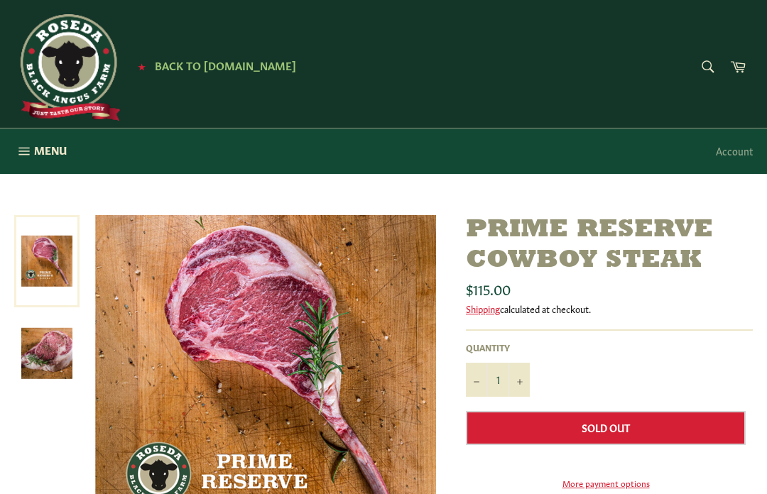
click at [35, 349] on img at bounding box center [46, 353] width 51 height 51
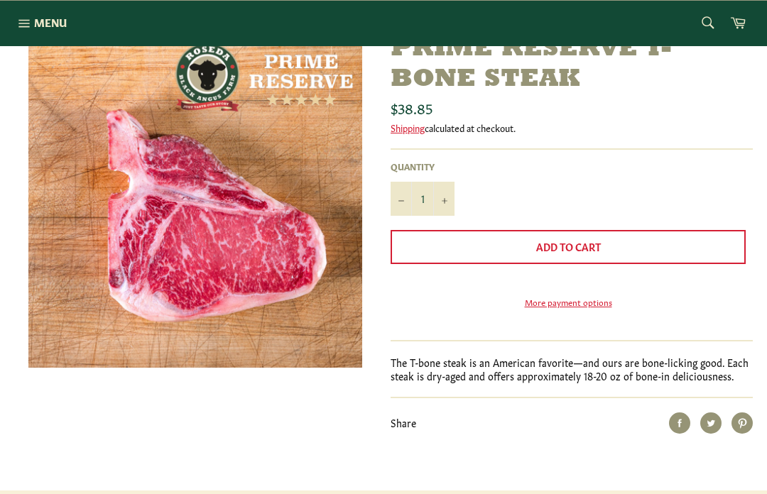
scroll to position [171, 0]
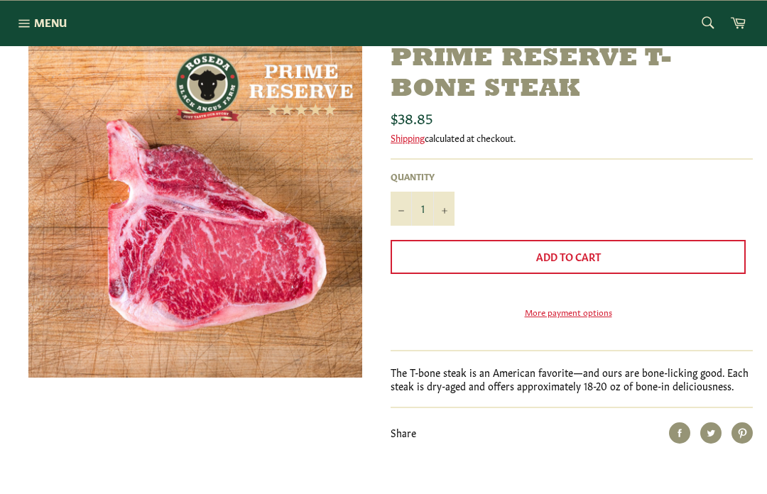
click at [91, 318] on img at bounding box center [195, 211] width 334 height 334
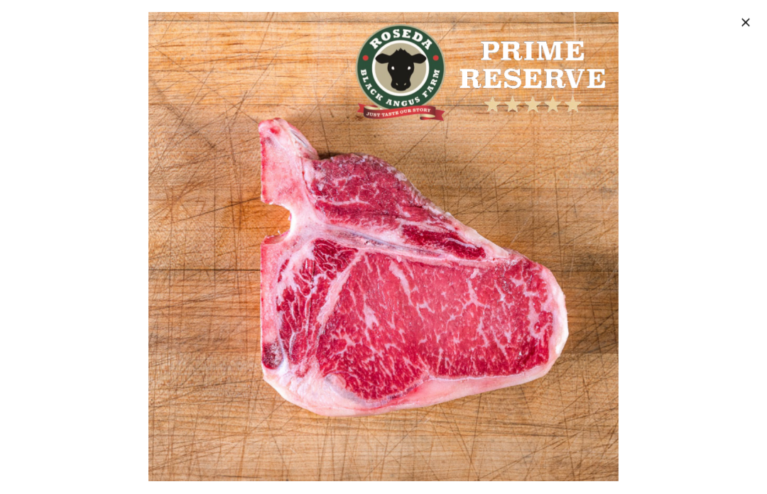
click at [725, 23] on button ""Close (esc)"" at bounding box center [744, 22] width 45 height 44
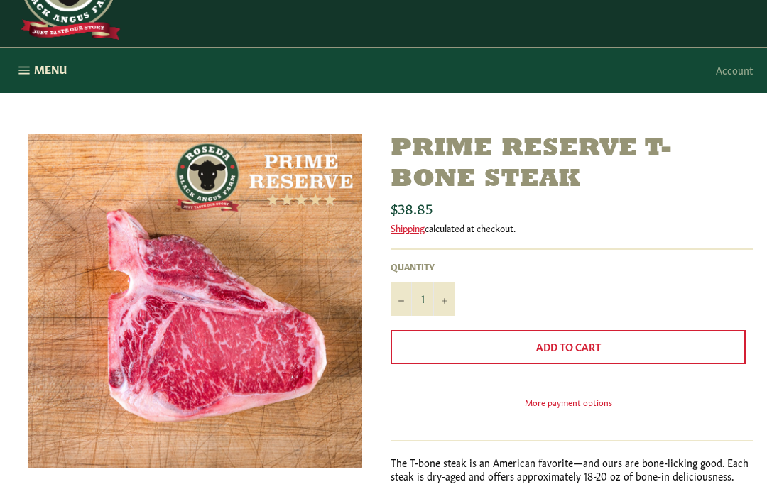
scroll to position [80, 0]
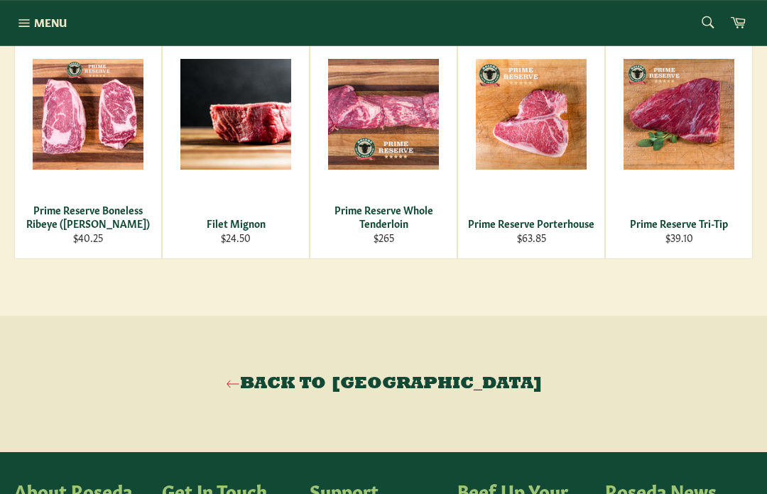
scroll to position [760, 0]
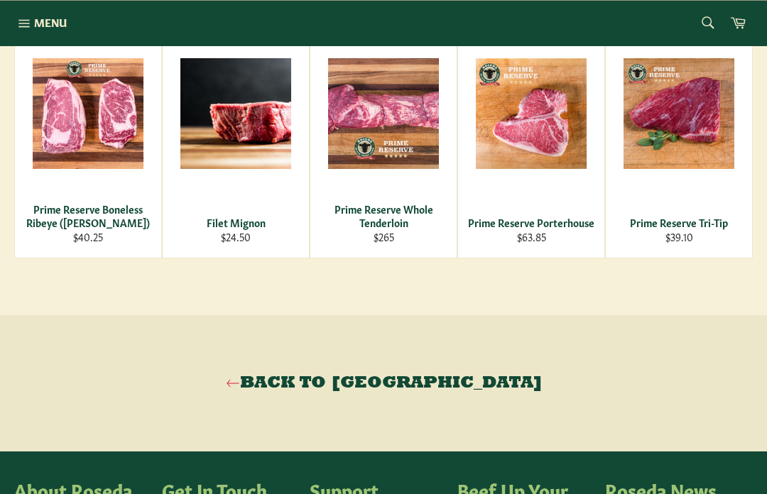
click at [231, 154] on span "View" at bounding box center [235, 137] width 91 height 36
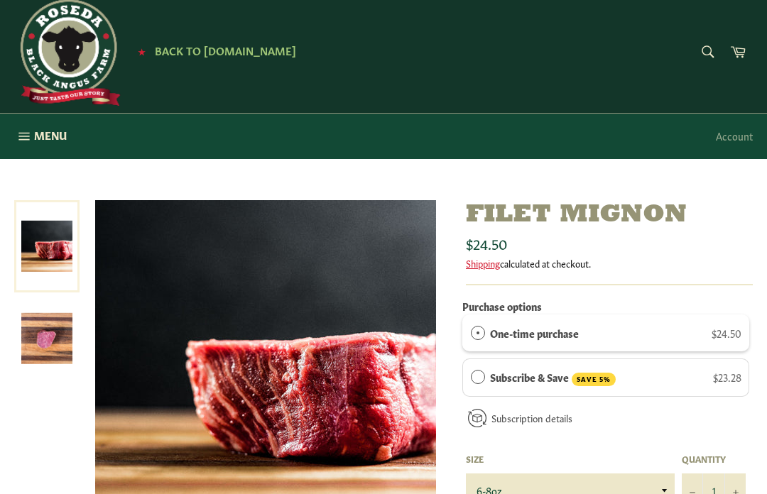
scroll to position [6, 0]
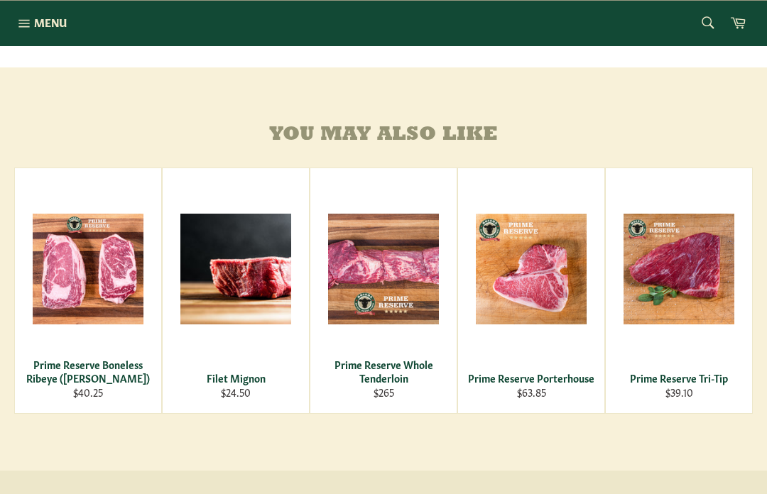
scroll to position [606, 0]
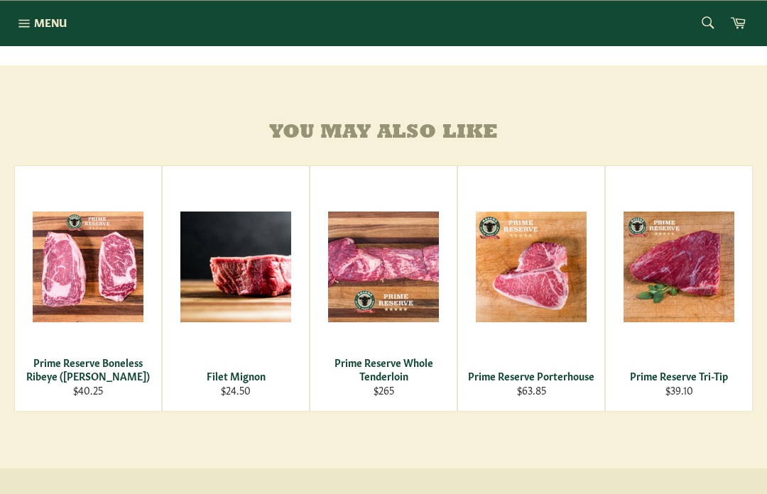
click at [229, 280] on span "View" at bounding box center [235, 290] width 91 height 36
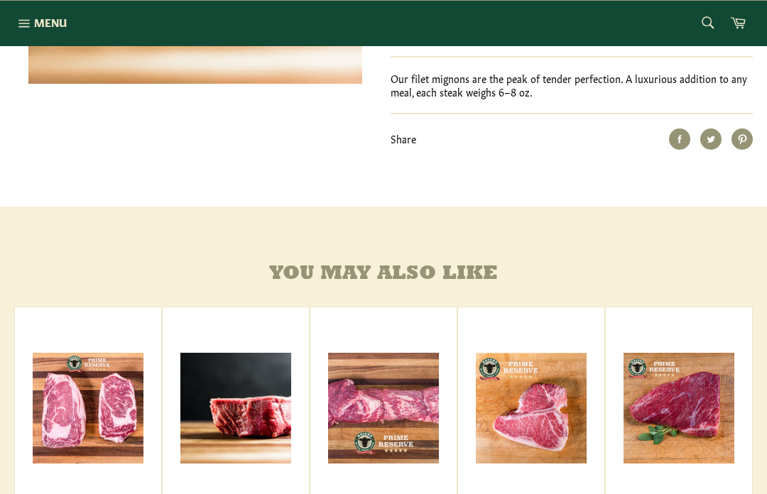
scroll to position [470, 0]
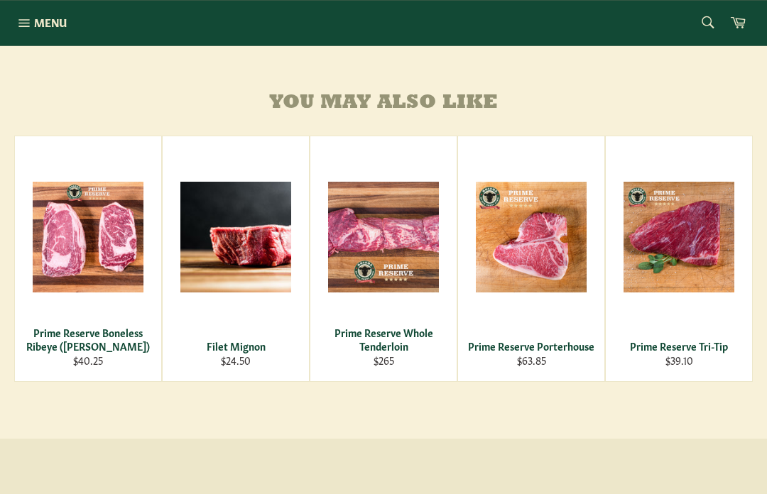
scroll to position [629, 0]
